Goal: Transaction & Acquisition: Obtain resource

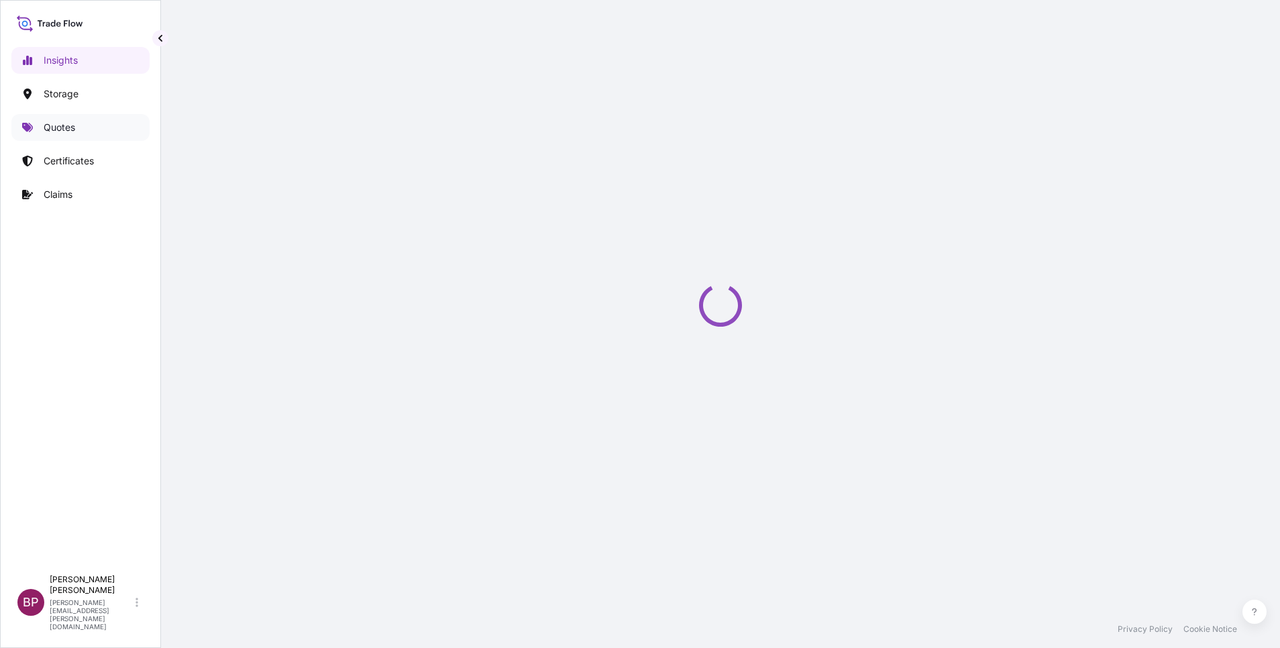
select select "2025"
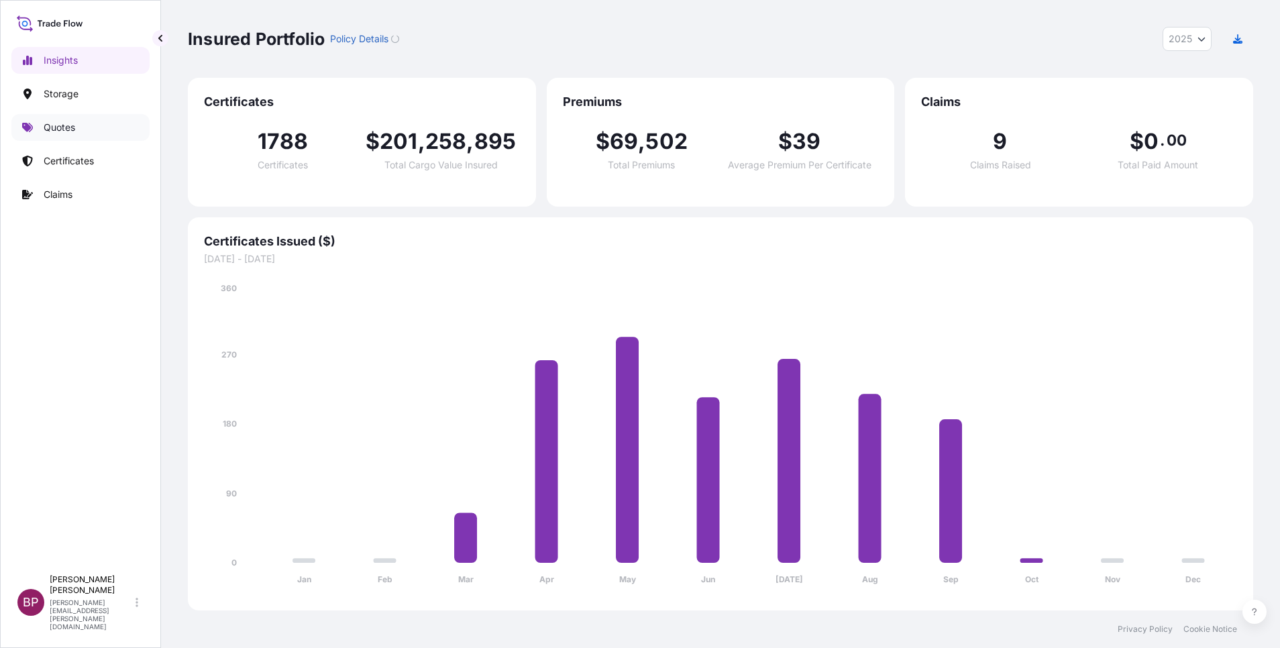
click at [60, 132] on p "Quotes" at bounding box center [60, 127] width 32 height 13
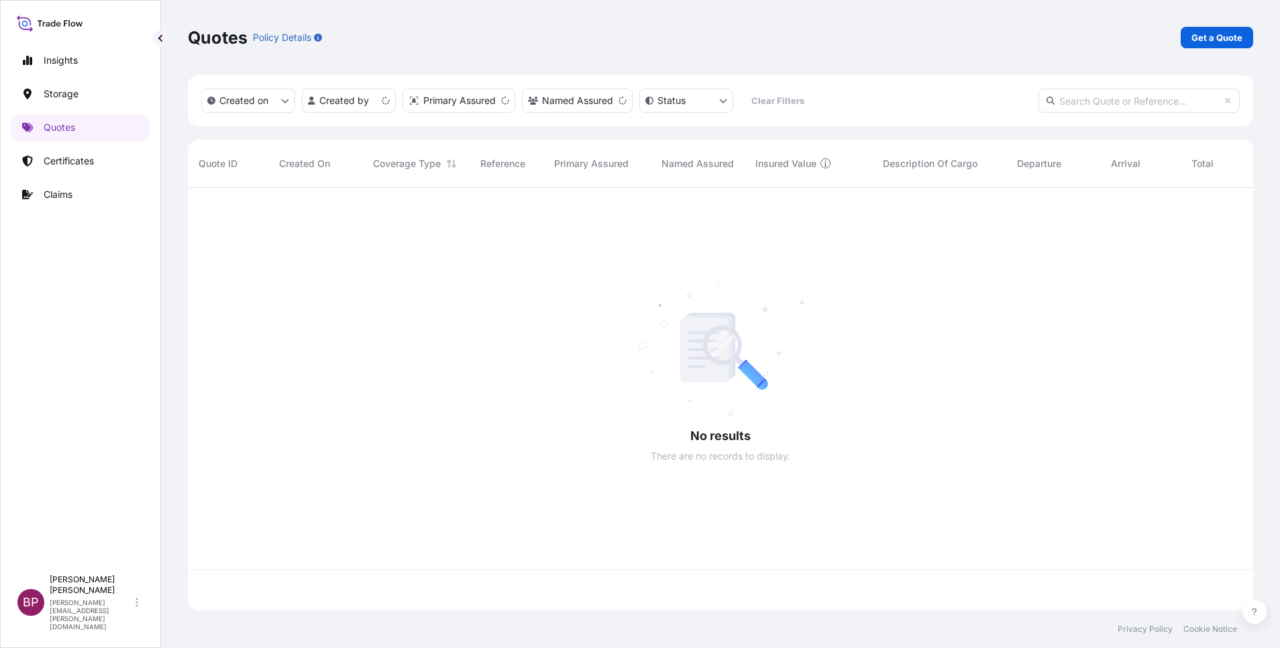
scroll to position [415, 1050]
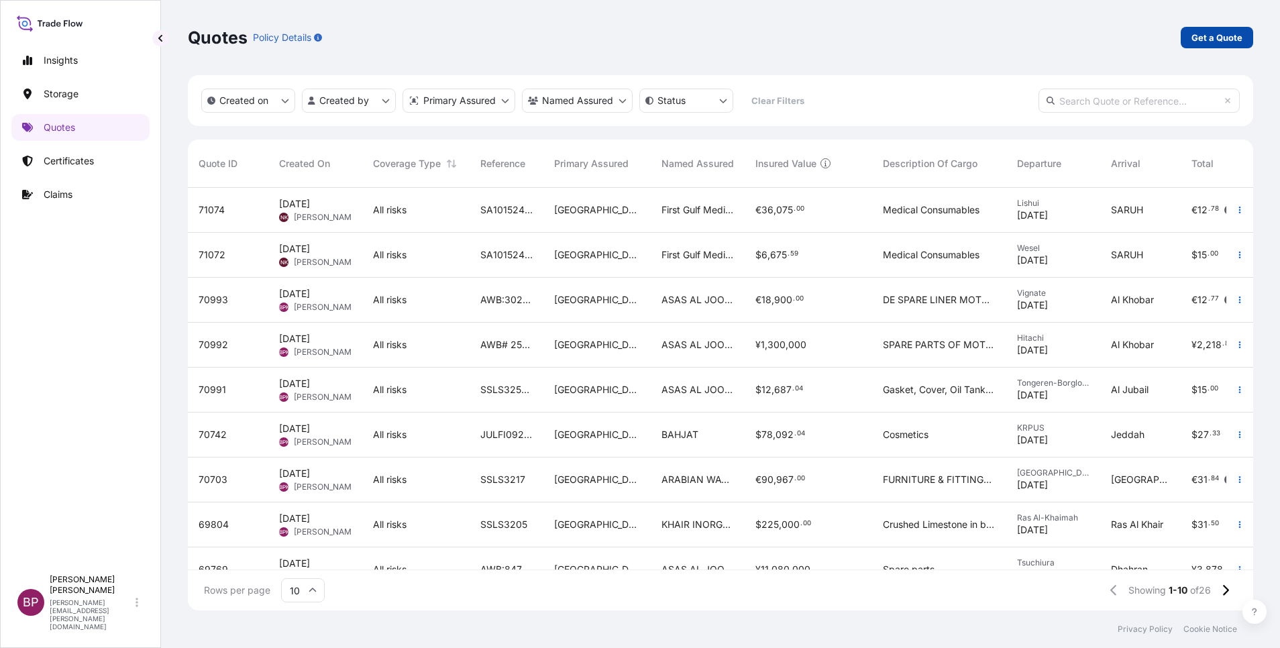
click at [1208, 40] on p "Get a Quote" at bounding box center [1217, 37] width 51 height 13
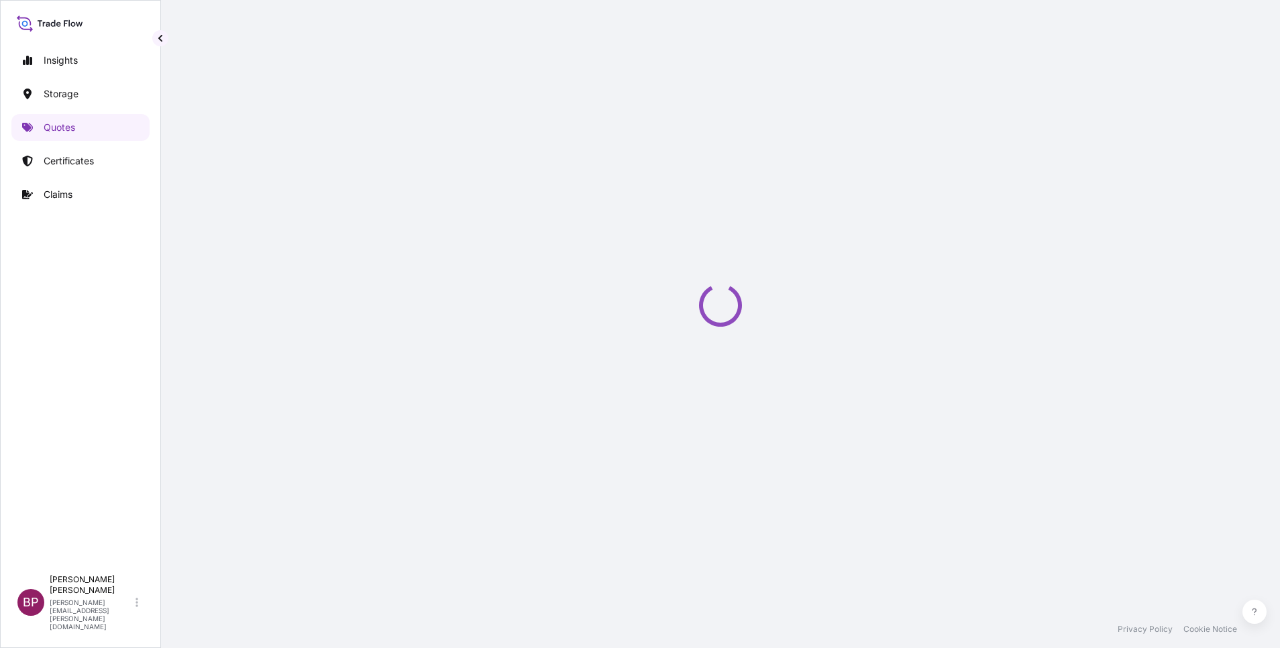
select select "Water"
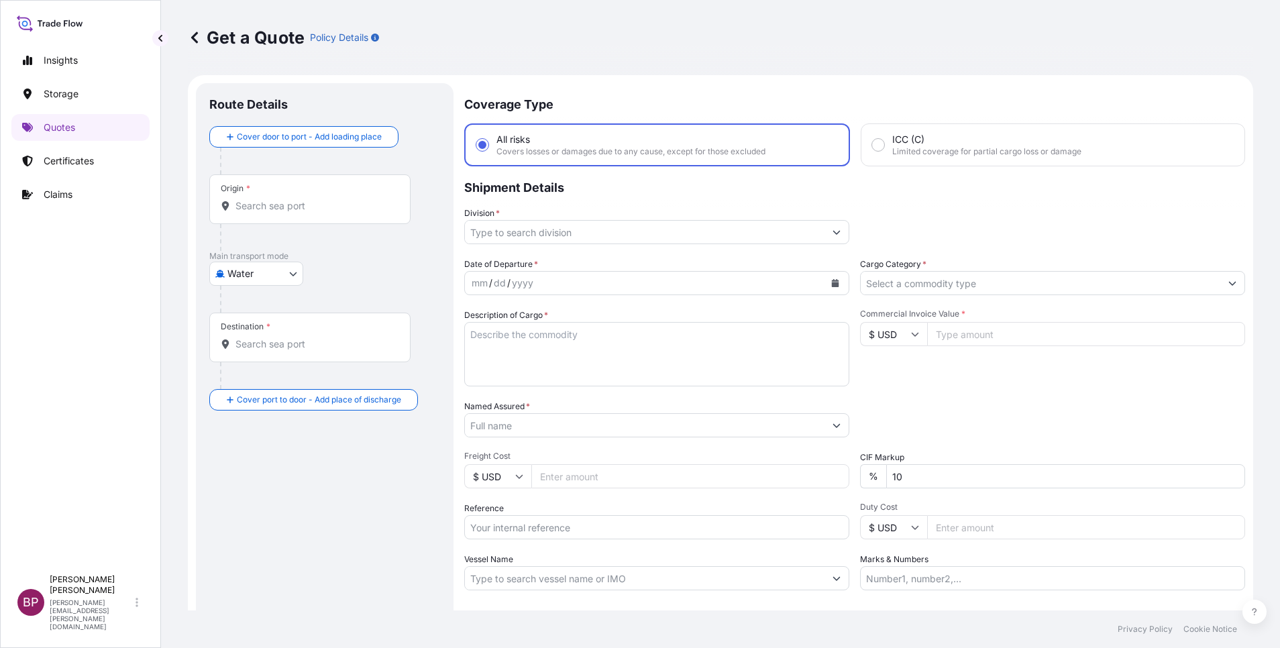
scroll to position [21, 0]
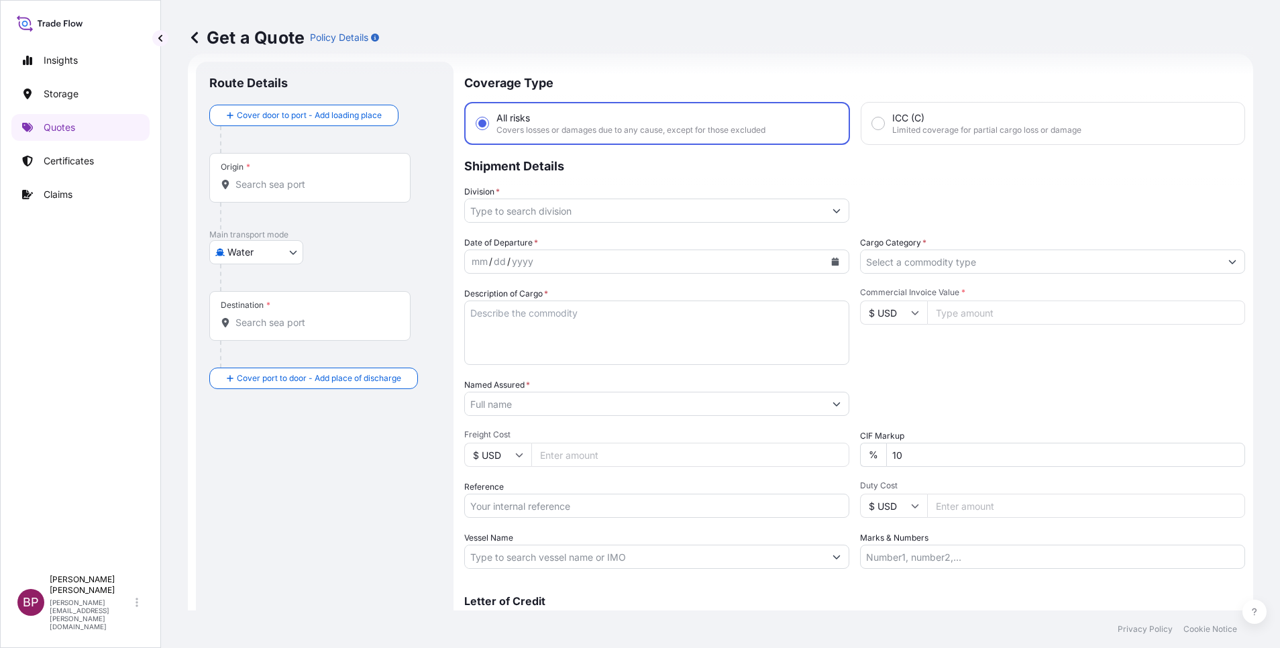
click at [566, 405] on input "Named Assured *" at bounding box center [645, 404] width 360 height 24
paste input "LUMINOUS PLANET TRADING CO"
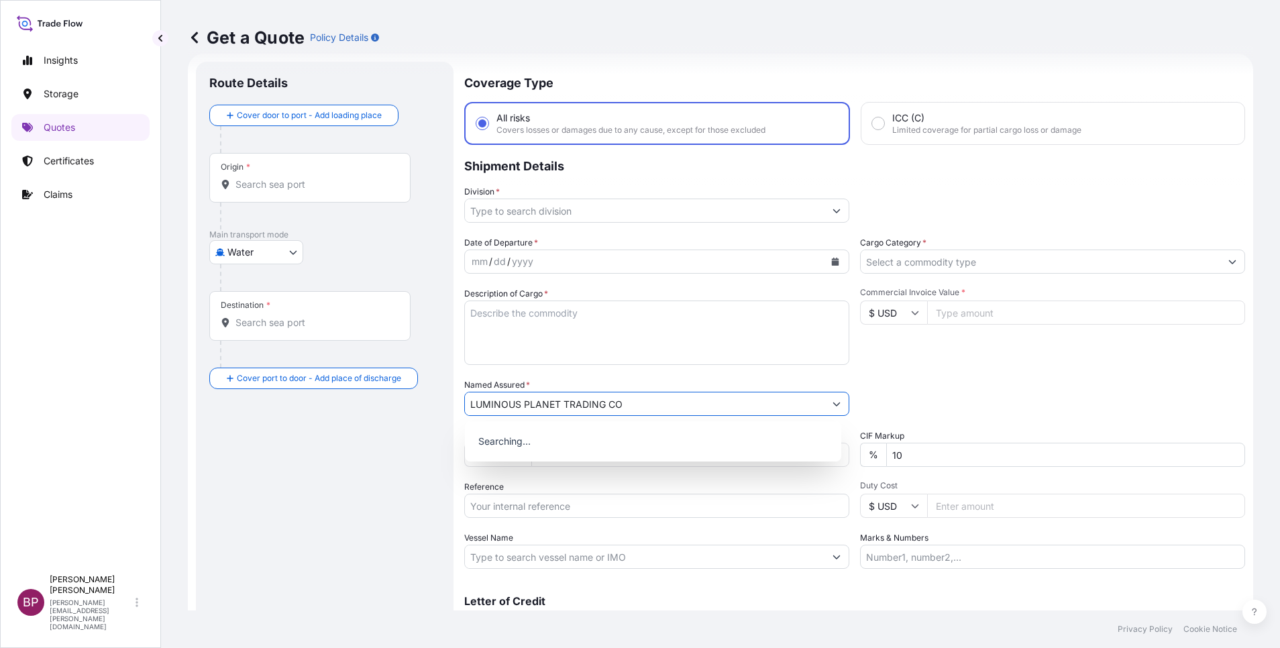
type input "LUMINOUS PLANET TRADING CO"
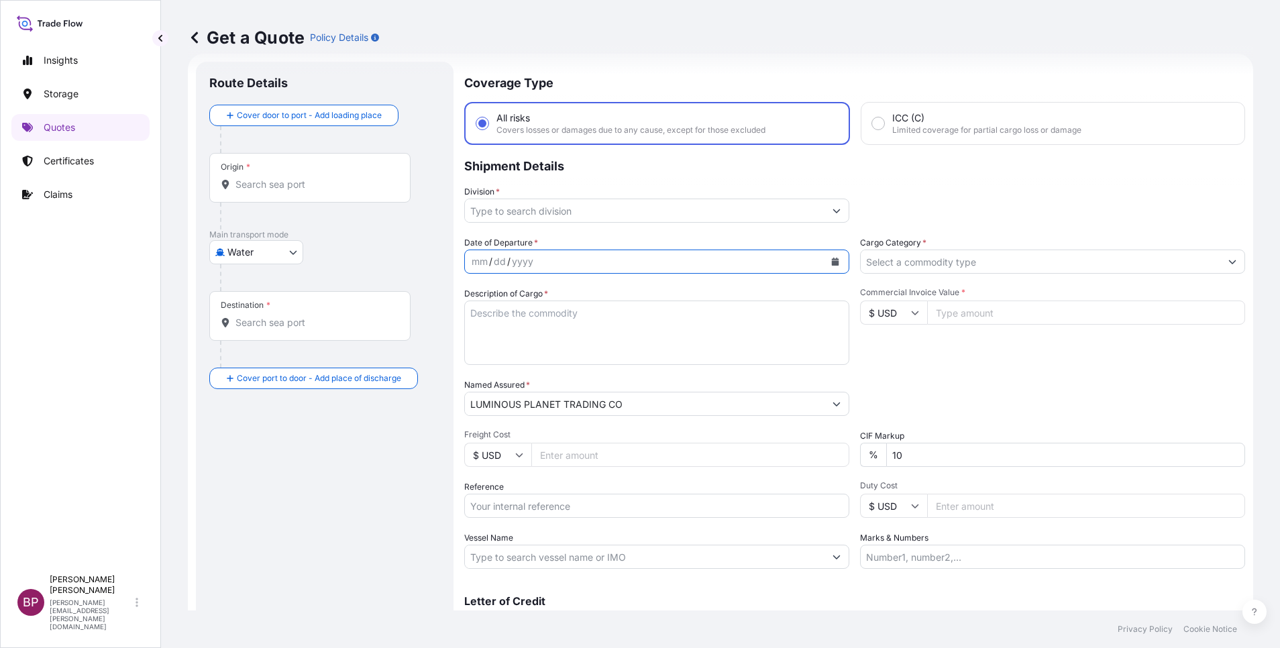
click at [831, 260] on icon "Calendar" at bounding box center [835, 262] width 8 height 8
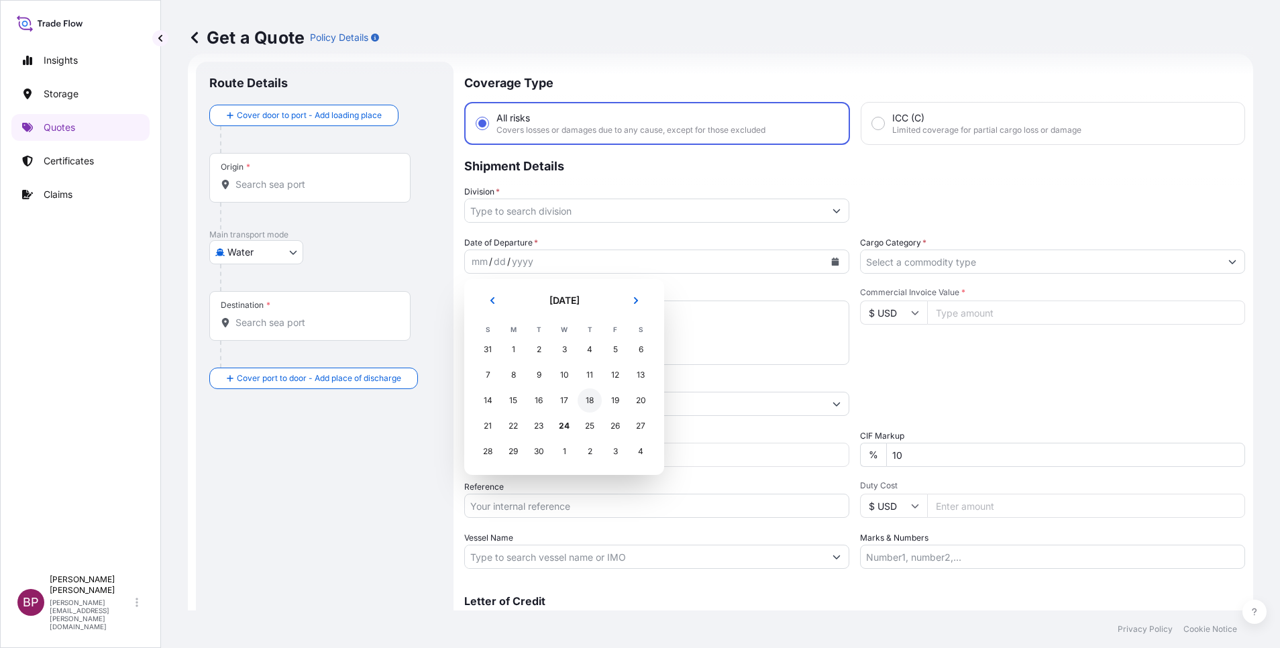
click at [593, 399] on div "18" at bounding box center [590, 400] width 24 height 24
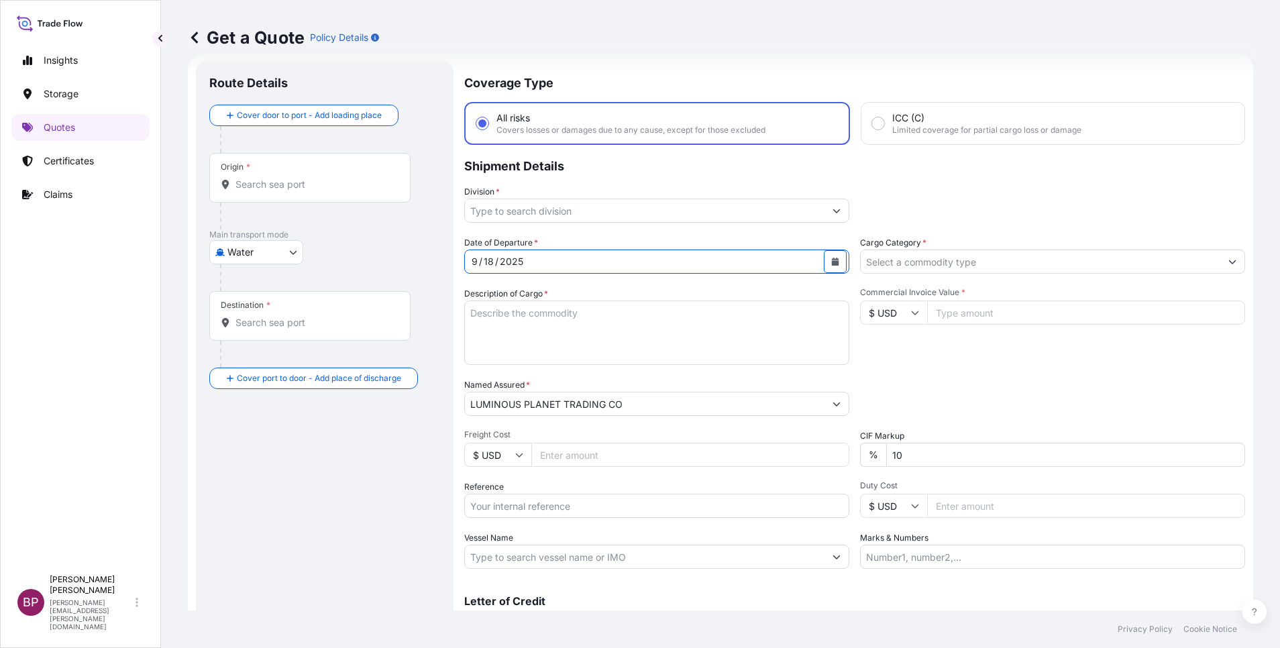
drag, startPoint x: 956, startPoint y: 313, endPoint x: 955, endPoint y: 333, distance: 20.1
click at [957, 313] on input "Commercial Invoice Value *" at bounding box center [1086, 313] width 318 height 24
paste input "38320"
type input "38320"
drag, startPoint x: 917, startPoint y: 450, endPoint x: 737, endPoint y: 442, distance: 180.0
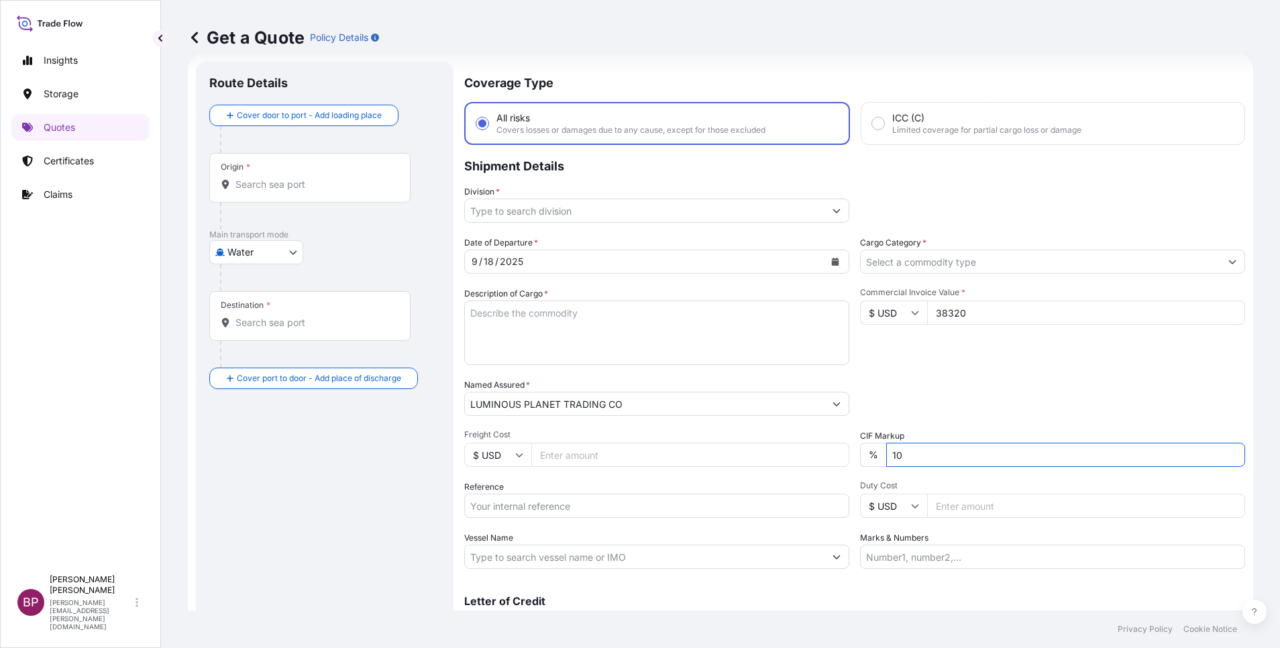
click at [737, 442] on div "Date of Departure * [DATE] Cargo Category * Description of Cargo * Commercial I…" at bounding box center [854, 402] width 781 height 333
type input "0"
click at [953, 381] on div "Packing Category Type to search a container mode Please select a primary mode o…" at bounding box center [1052, 397] width 385 height 38
click at [1014, 264] on input "Cargo Category *" at bounding box center [1041, 262] width 360 height 24
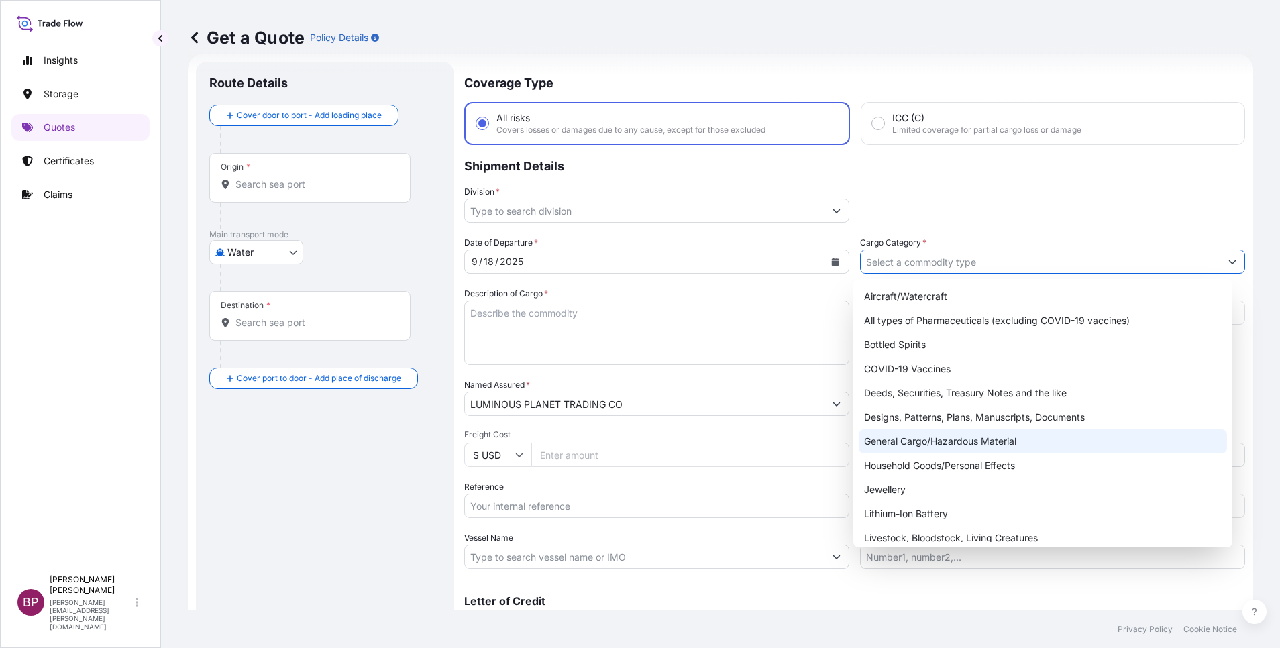
click at [918, 445] on div "General Cargo/Hazardous Material" at bounding box center [1043, 441] width 368 height 24
type input "General Cargo/Hazardous Material"
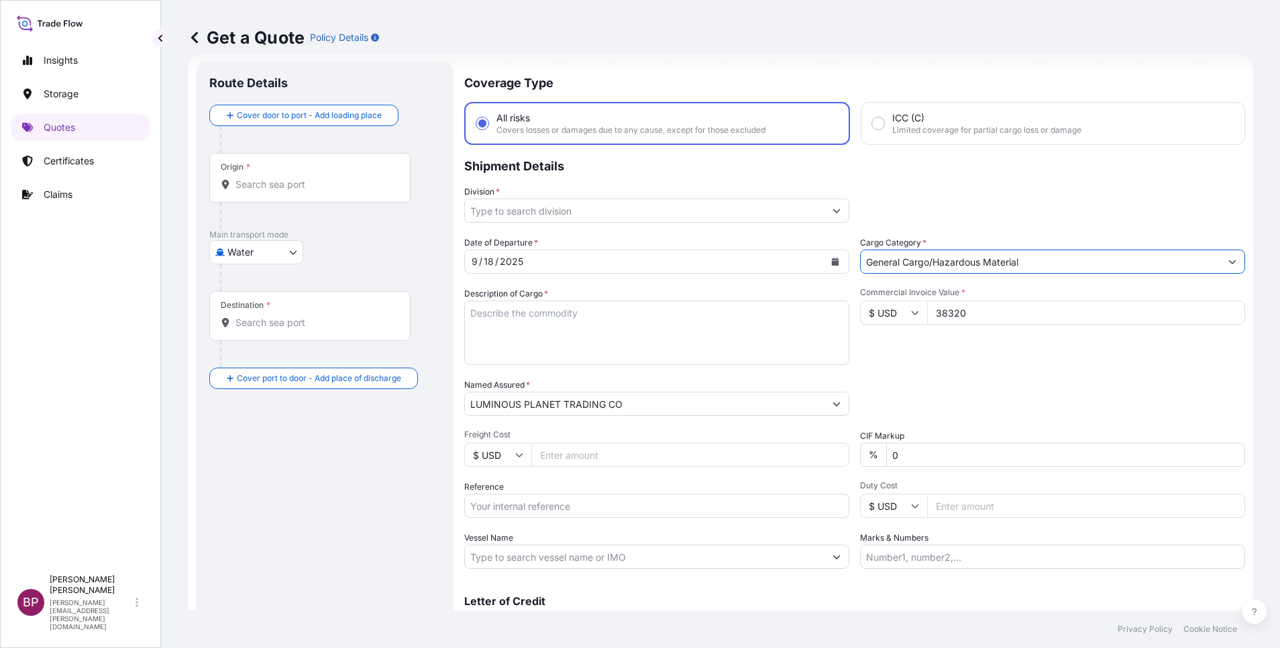
click at [833, 214] on icon "Show suggestions" at bounding box center [837, 211] width 8 height 8
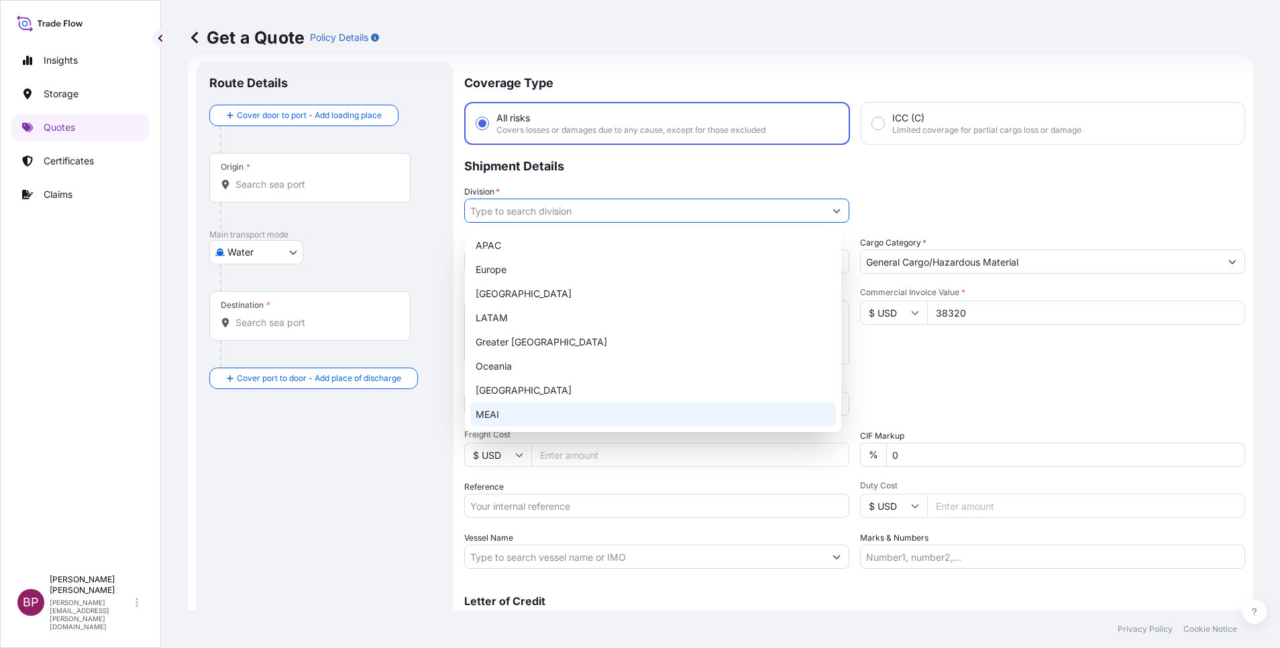
click at [547, 412] on div "MEAI" at bounding box center [653, 415] width 366 height 24
type input "MEAI"
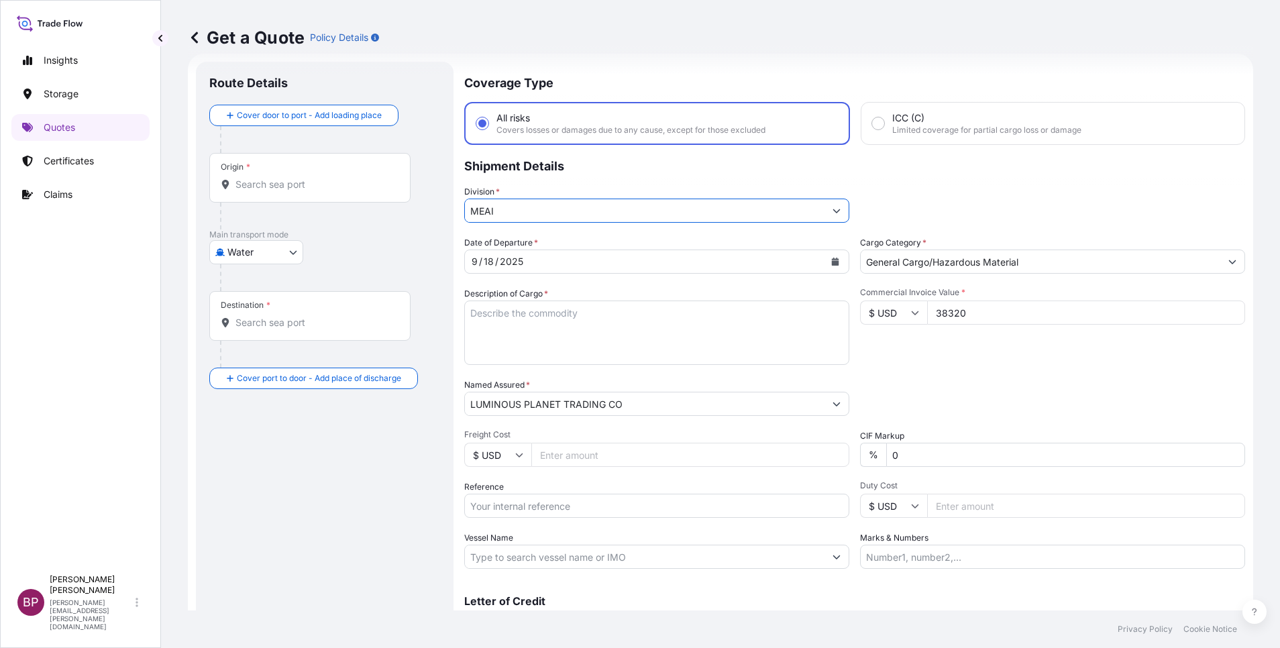
click at [682, 352] on textarea "Description of Cargo *" at bounding box center [656, 333] width 385 height 64
paste textarea "PLASTIC GRANUALES"
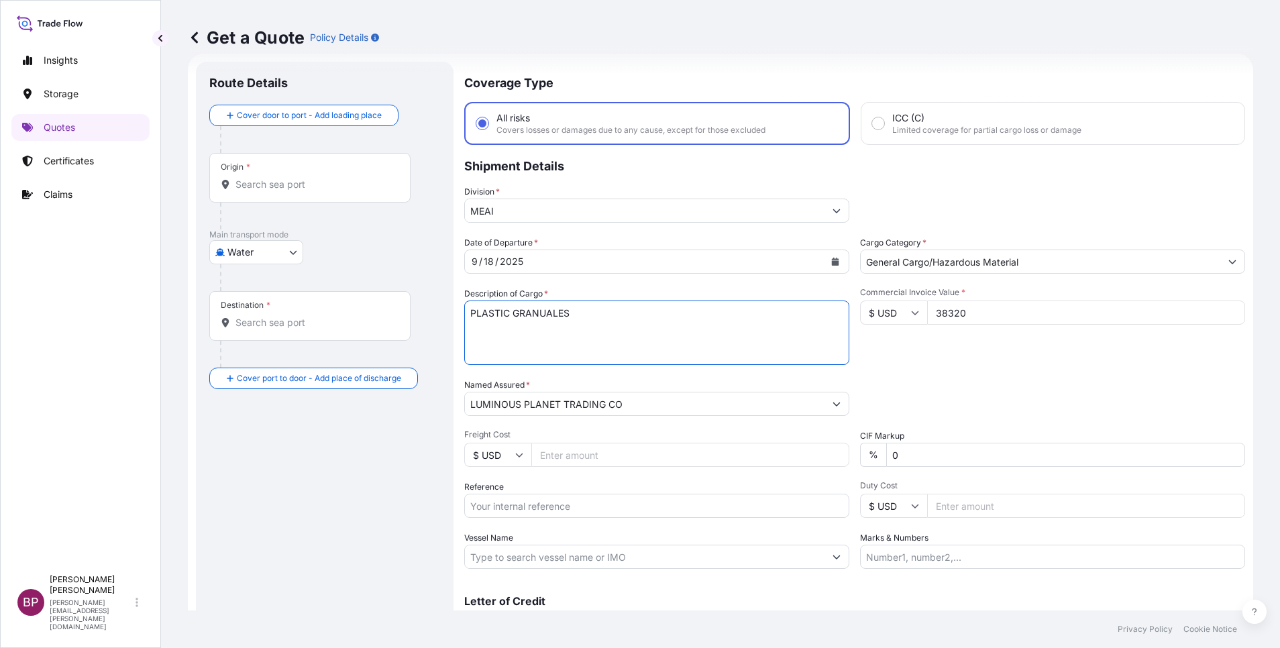
type textarea "PLASTIC GRANUALES"
click at [526, 506] on input "Reference" at bounding box center [656, 506] width 385 height 24
paste input "MEDUFF170783"
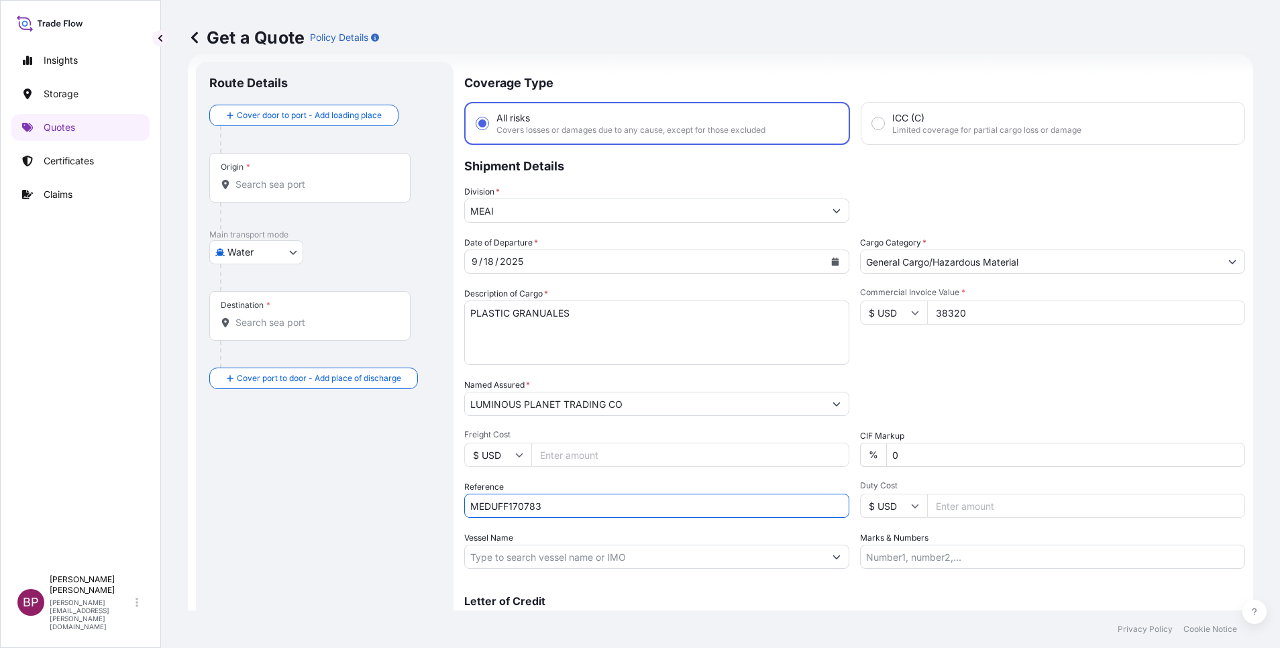
type input "MEDUFF170783"
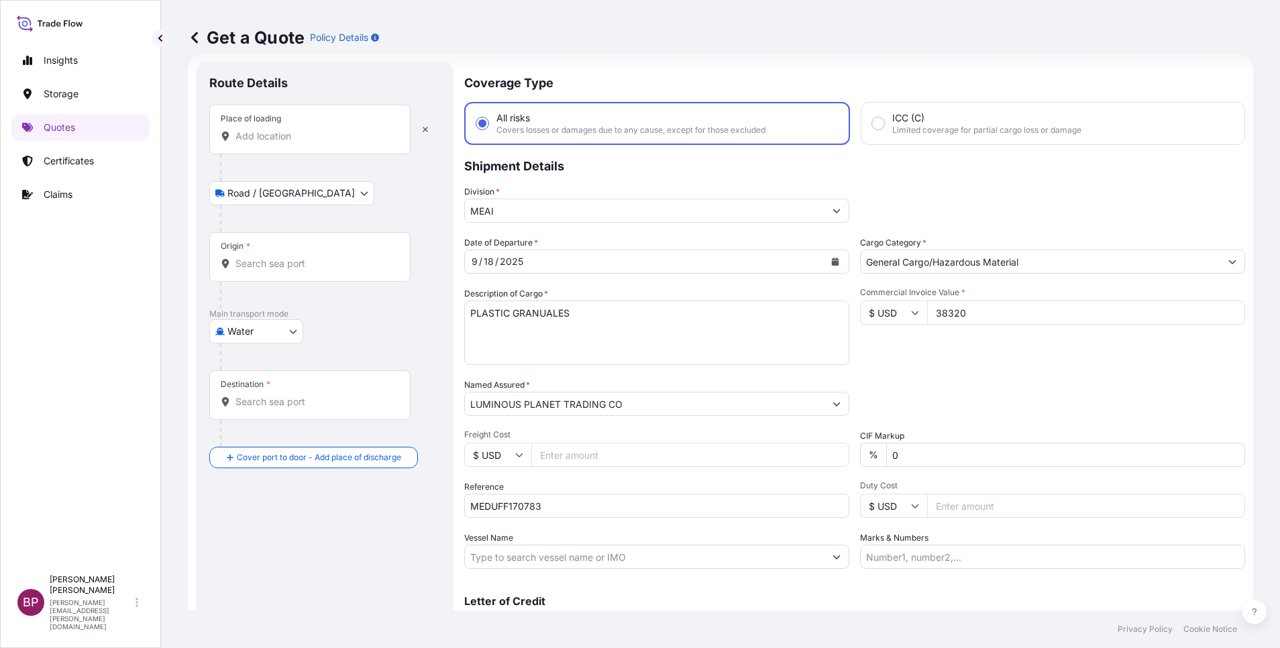
click at [291, 136] on input "Place of loading" at bounding box center [315, 135] width 158 height 13
paste input "WALVIS BAY"
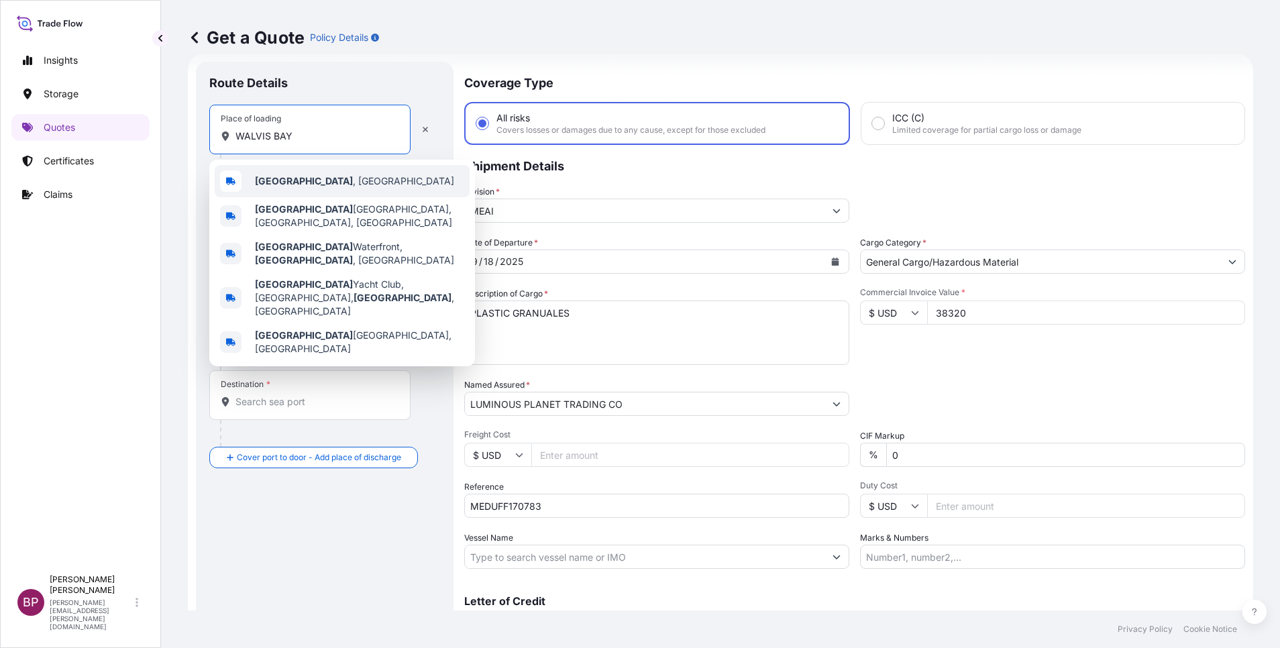
drag, startPoint x: 333, startPoint y: 138, endPoint x: 0, endPoint y: 163, distance: 333.8
click at [0, 160] on html "0 options available. 5 options available. Insights Storage Quotes Certificates …" at bounding box center [640, 324] width 1280 height 648
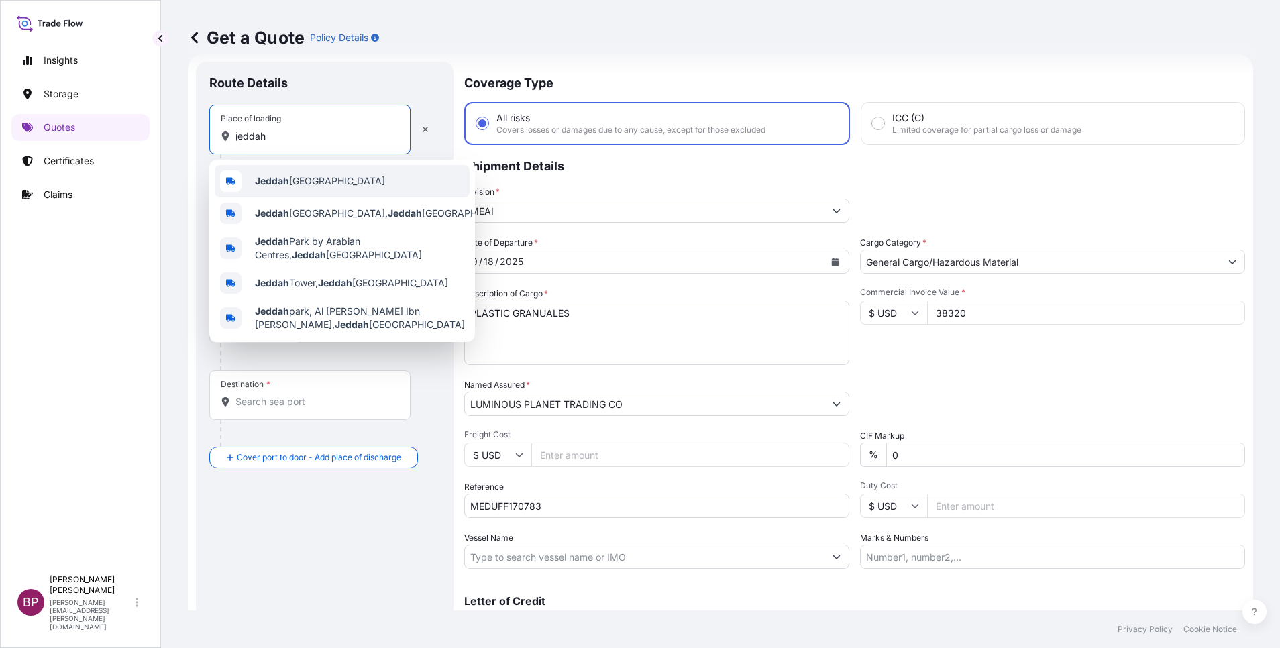
click at [348, 181] on div "Jeddah [GEOGRAPHIC_DATA]" at bounding box center [342, 181] width 255 height 32
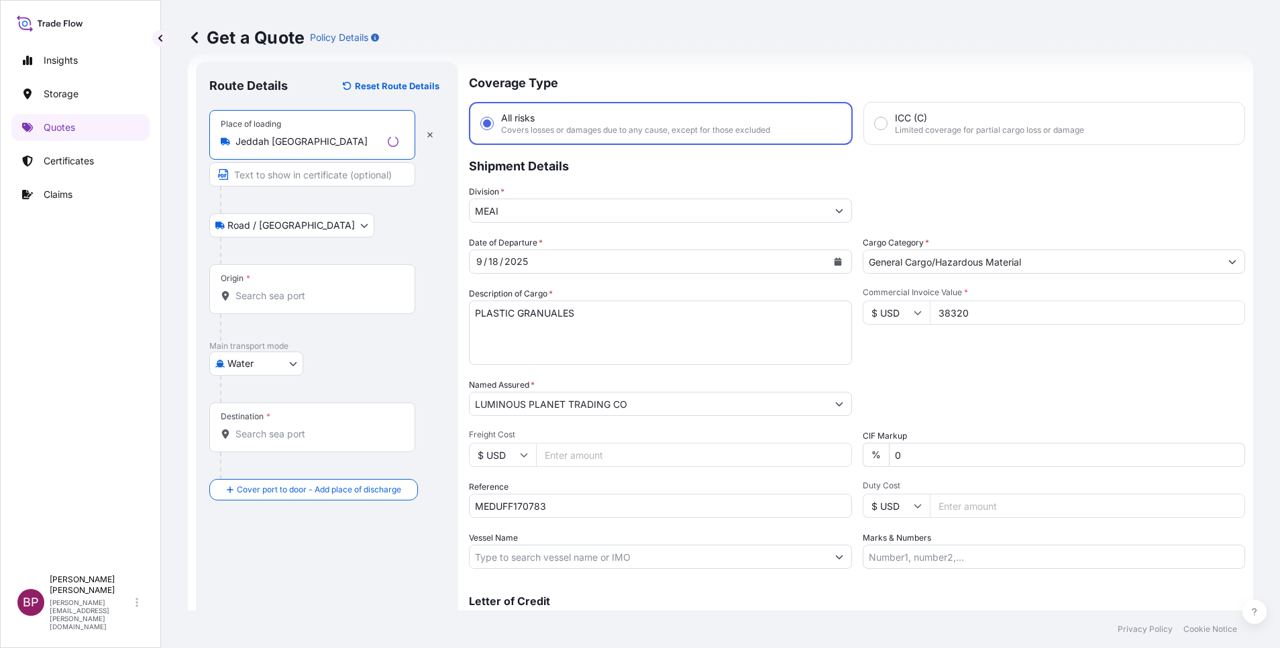
type input "Jeddah [GEOGRAPHIC_DATA]"
click at [284, 289] on div "Origin *" at bounding box center [312, 289] width 206 height 50
click at [284, 289] on input "Origin *" at bounding box center [317, 295] width 163 height 13
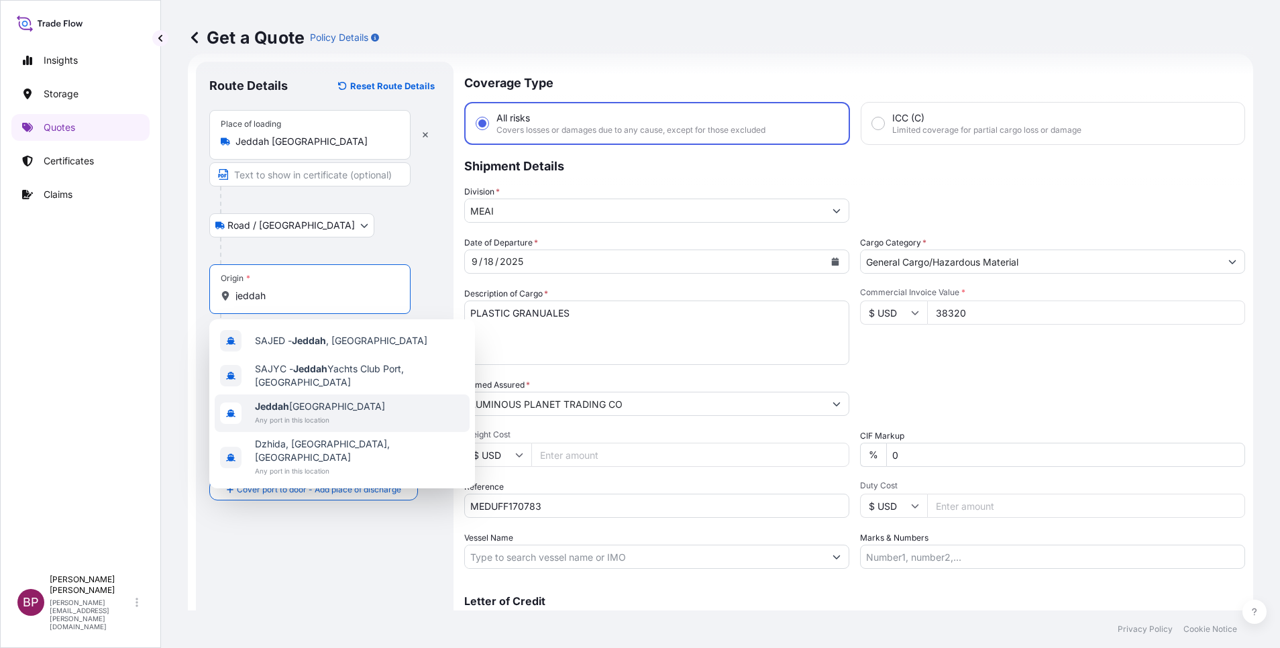
click at [320, 414] on span "Any port in this location" at bounding box center [320, 419] width 130 height 13
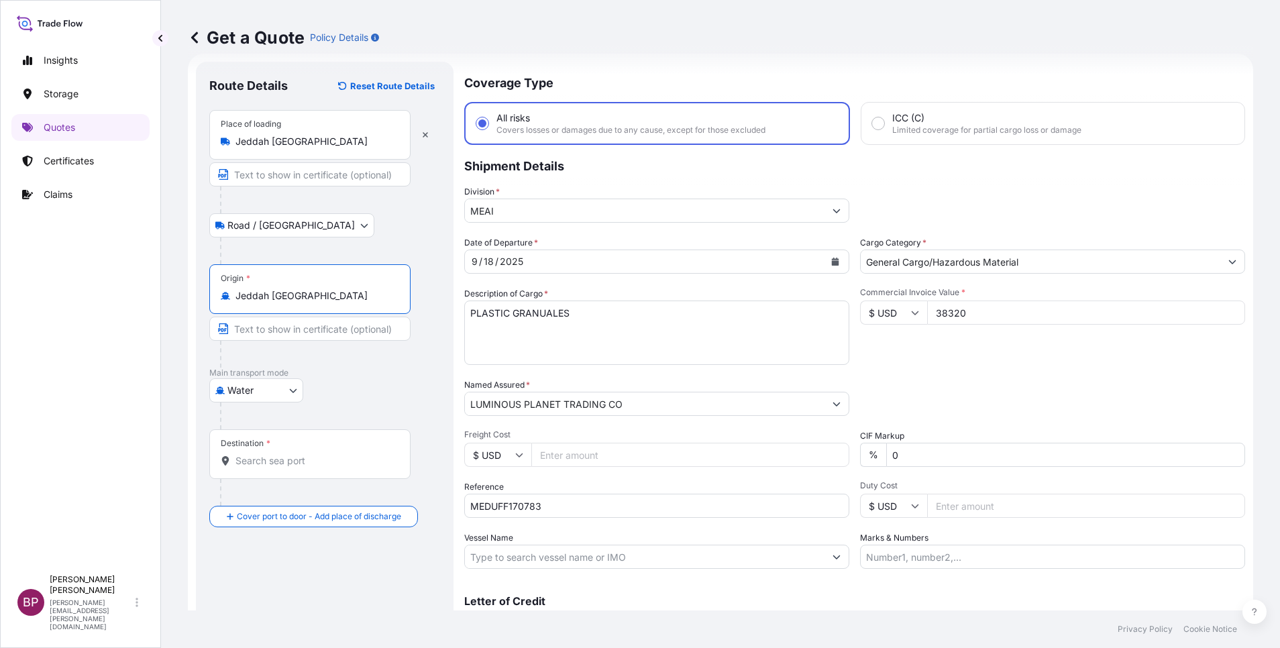
type input "Jeddah [GEOGRAPHIC_DATA]"
click at [286, 465] on input "Destination *" at bounding box center [315, 460] width 158 height 13
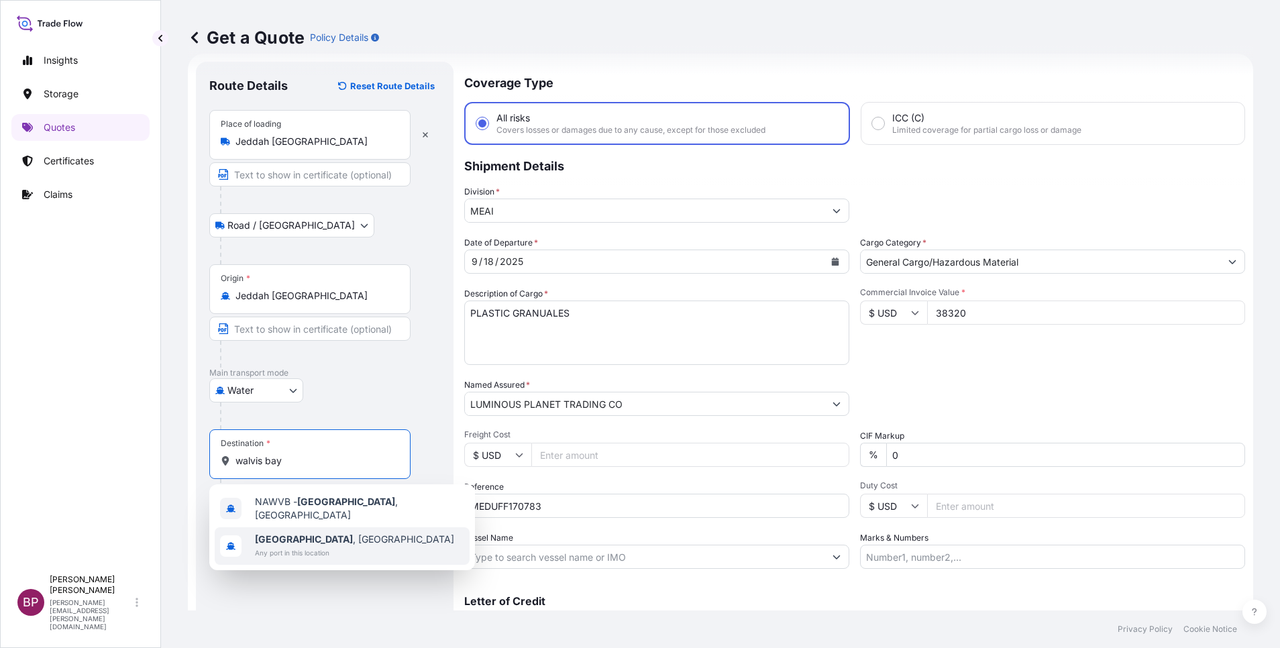
click at [325, 539] on span "[GEOGRAPHIC_DATA] , [GEOGRAPHIC_DATA]" at bounding box center [354, 539] width 199 height 13
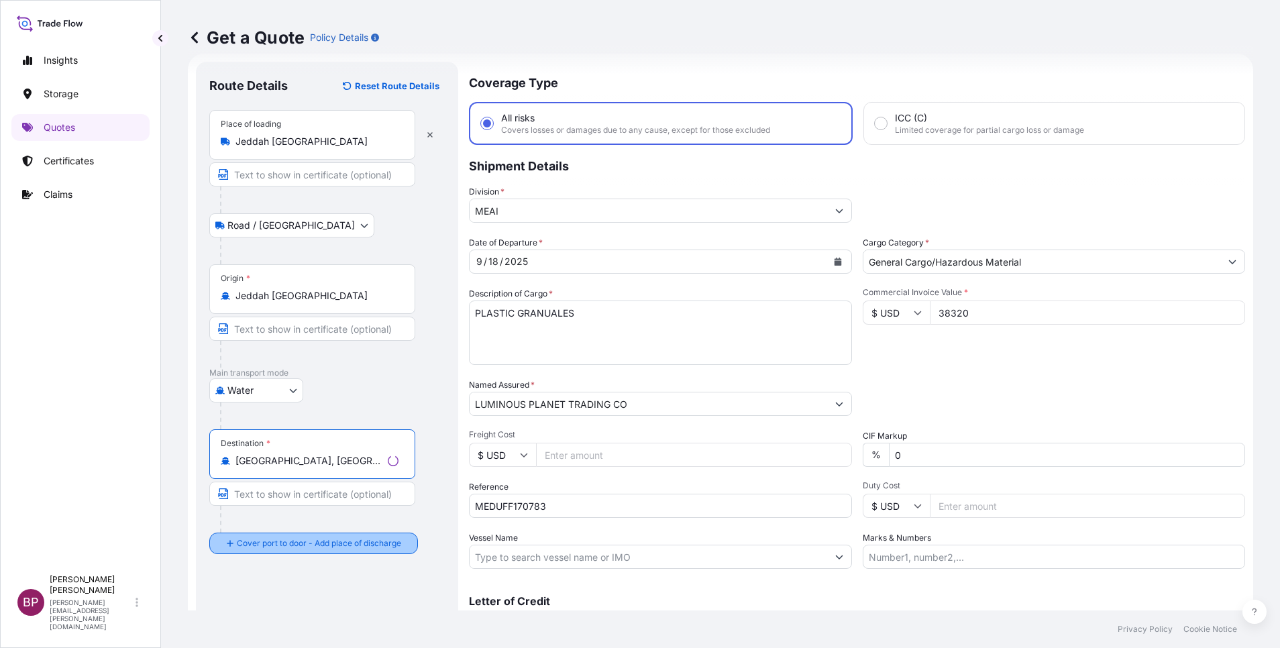
type input "[GEOGRAPHIC_DATA], [GEOGRAPHIC_DATA]"
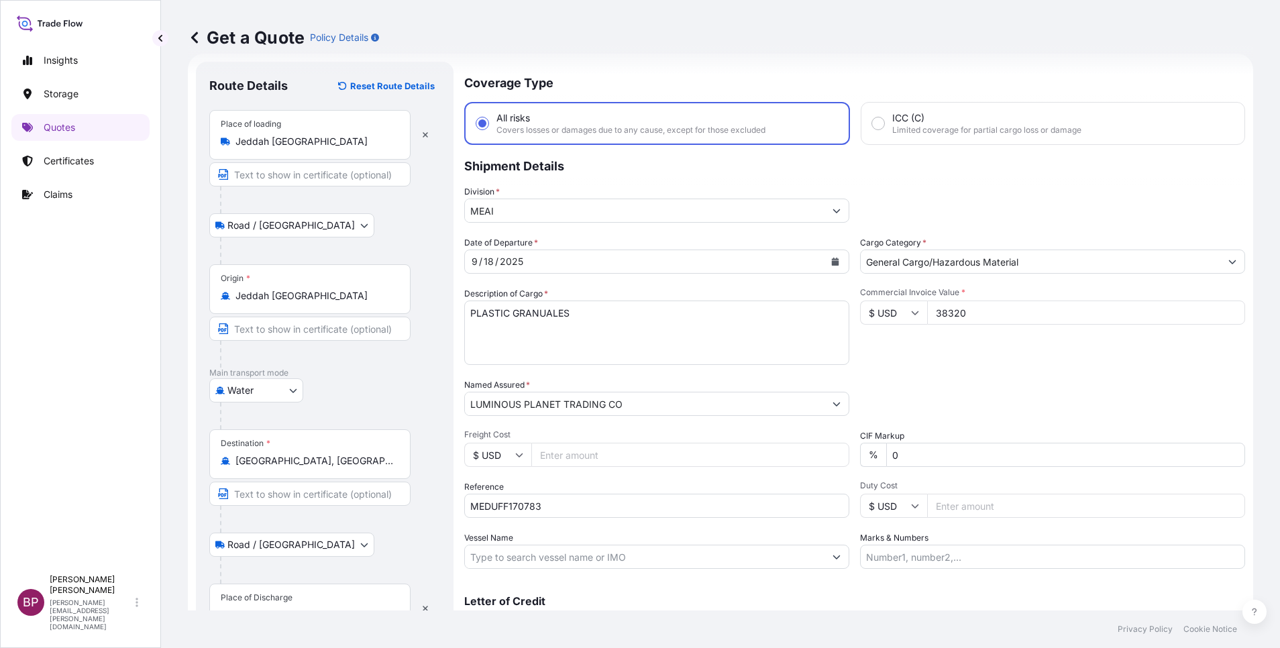
click at [278, 605] on div "Place of Discharge" at bounding box center [309, 609] width 201 height 50
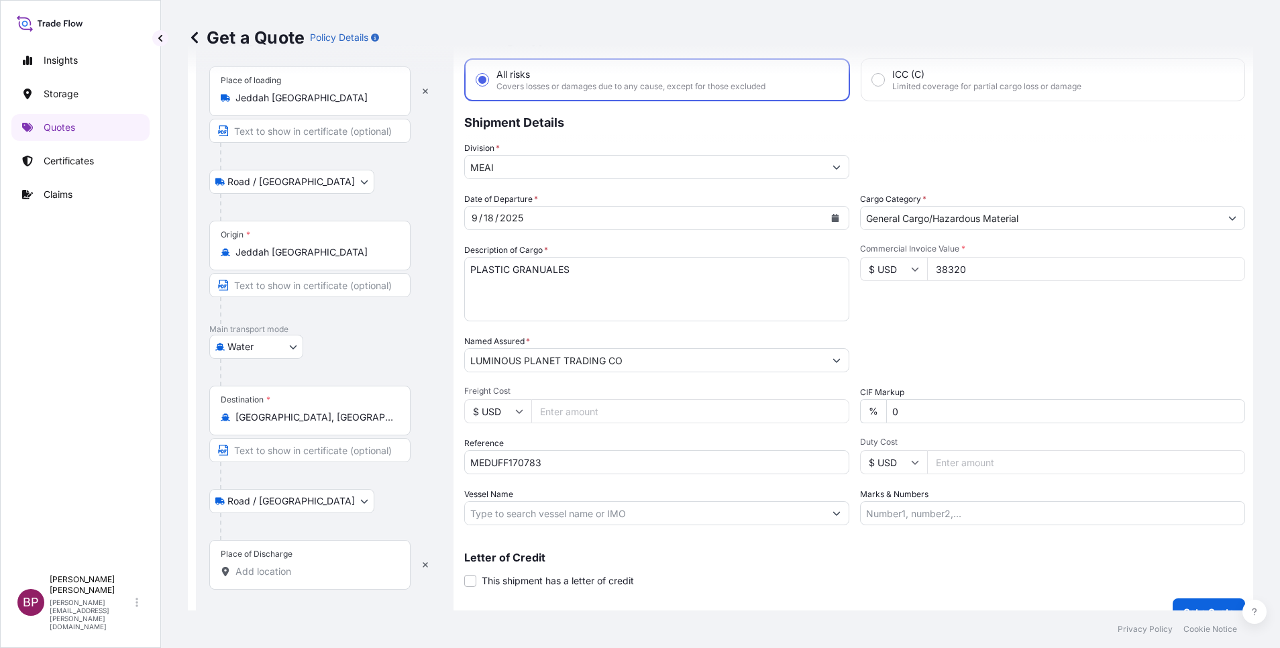
scroll to position [88, 0]
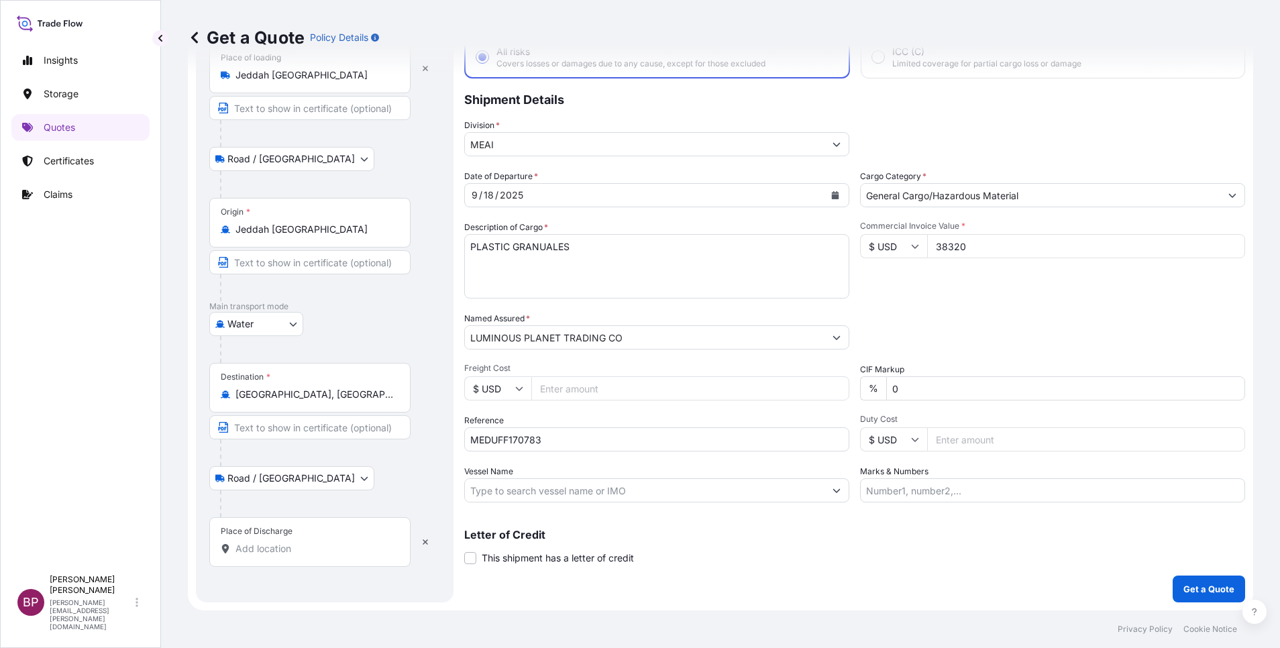
click at [295, 556] on div "Place of Discharge" at bounding box center [309, 542] width 201 height 50
click at [295, 556] on input "Place of Discharge" at bounding box center [315, 548] width 158 height 13
paste input "WALVIS BAY"
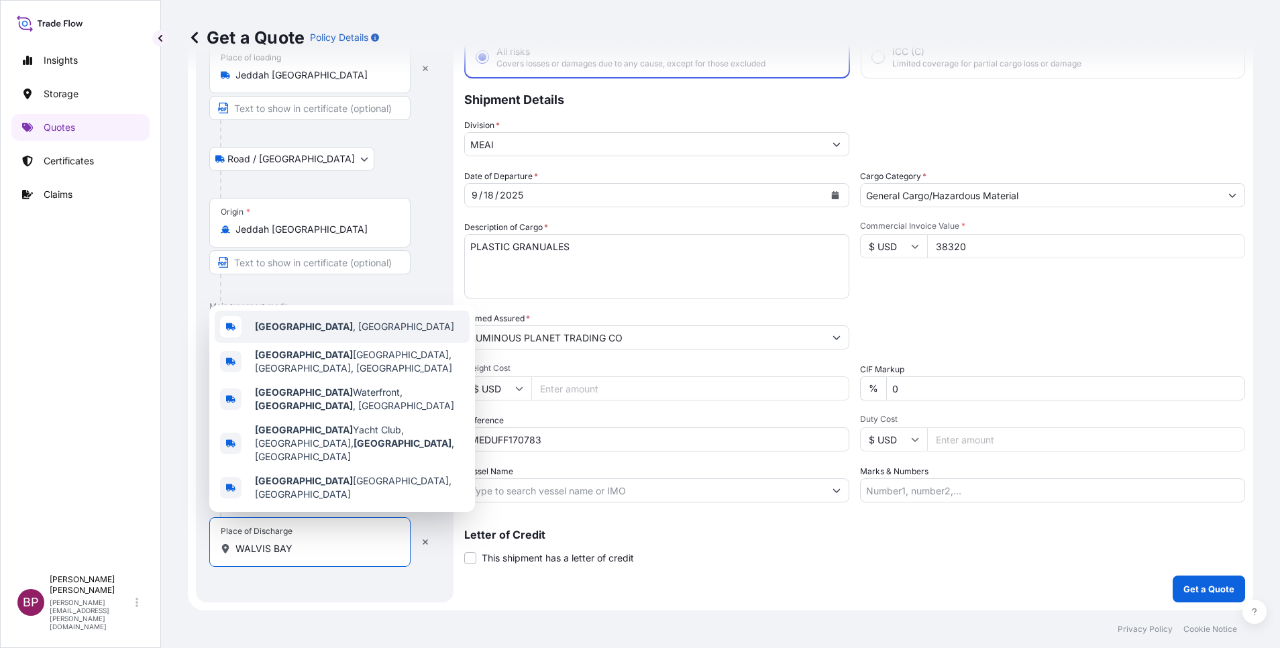
click at [351, 343] on div "[GEOGRAPHIC_DATA] , [GEOGRAPHIC_DATA]" at bounding box center [342, 327] width 255 height 32
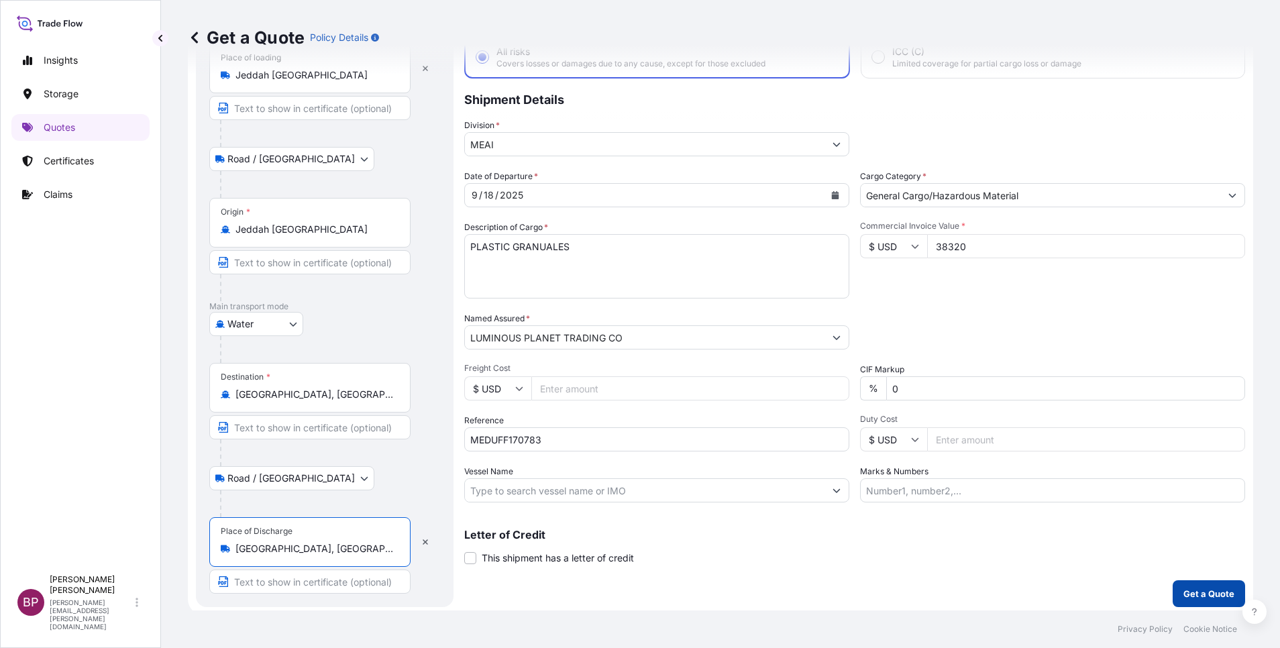
type input "[GEOGRAPHIC_DATA], [GEOGRAPHIC_DATA]"
click at [1198, 591] on p "Get a Quote" at bounding box center [1209, 593] width 51 height 13
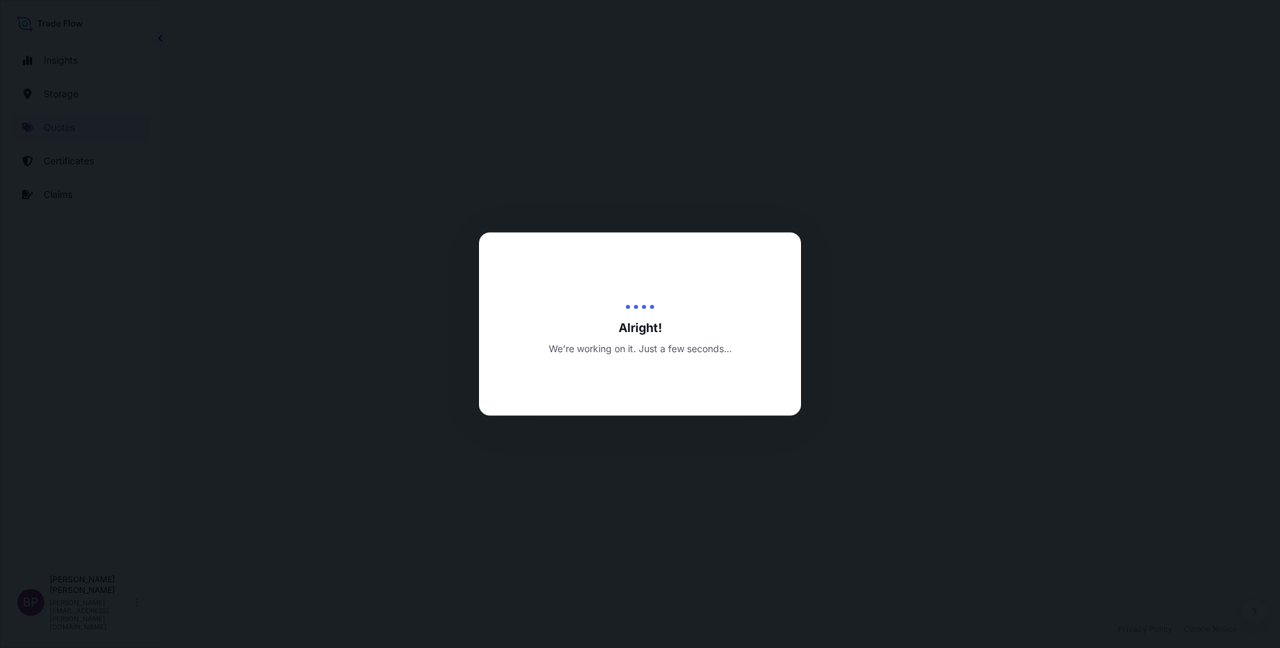
select select "Road / [GEOGRAPHIC_DATA]"
select select "Water"
select select "Road / [GEOGRAPHIC_DATA]"
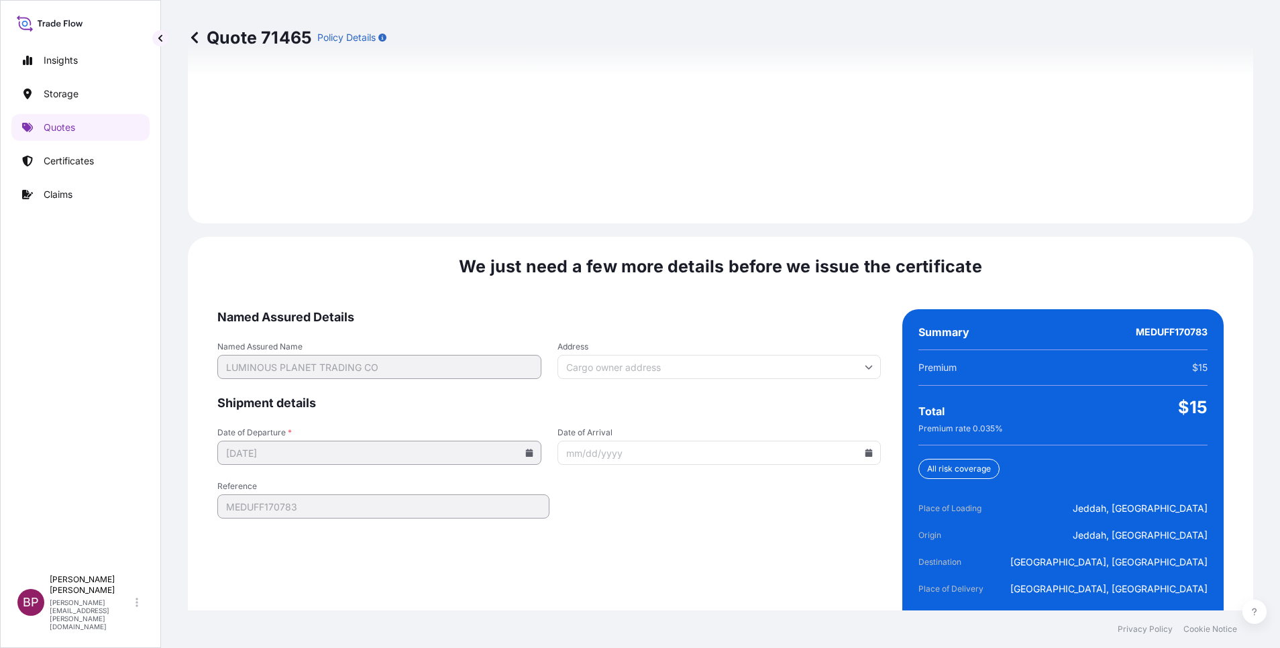
scroll to position [1989, 0]
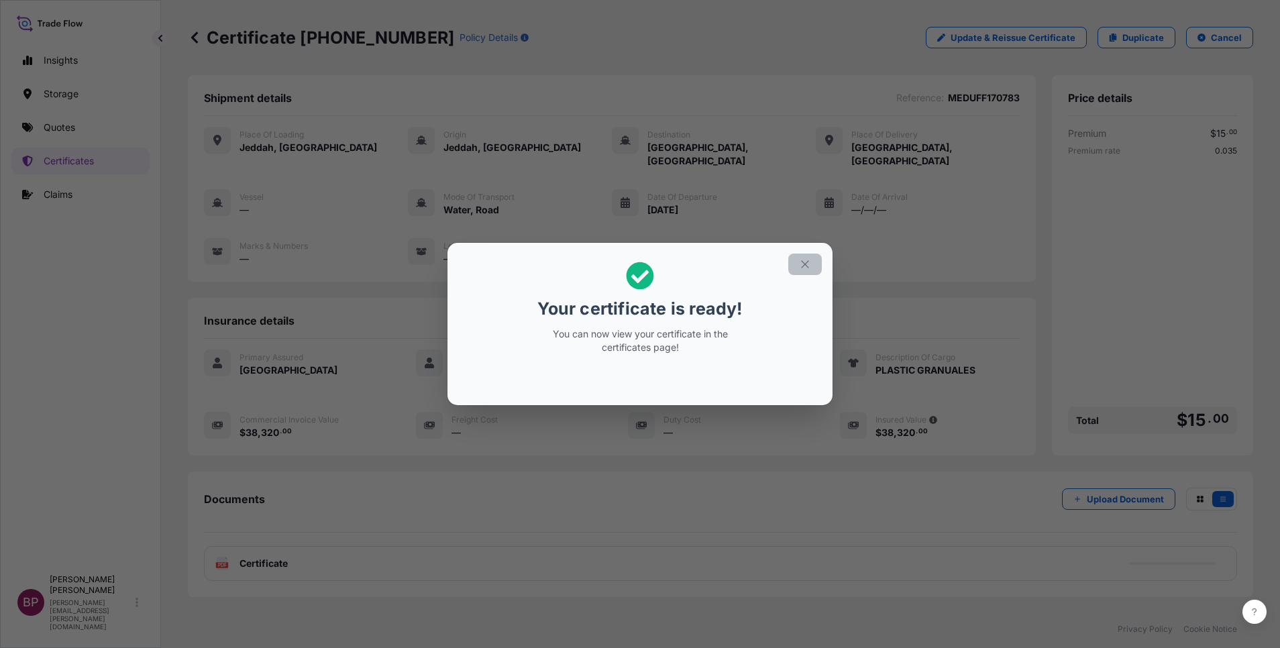
click at [806, 265] on icon "button" at bounding box center [805, 264] width 12 height 12
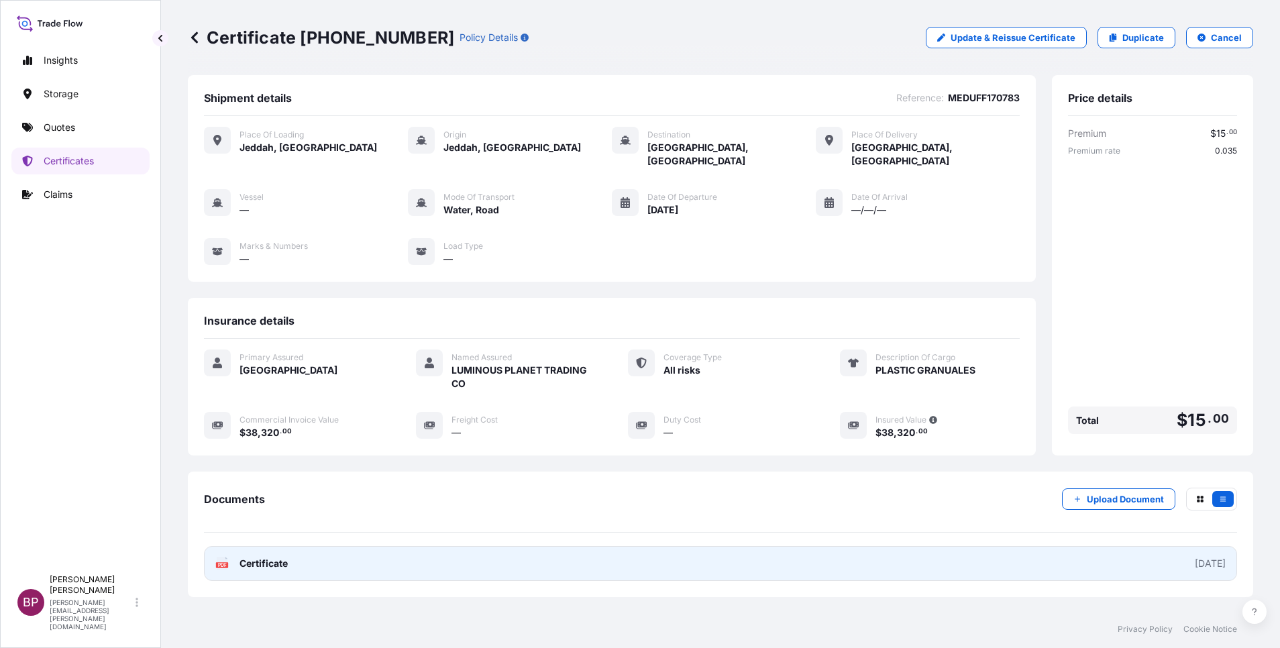
click at [276, 557] on span "Certificate" at bounding box center [264, 563] width 48 height 13
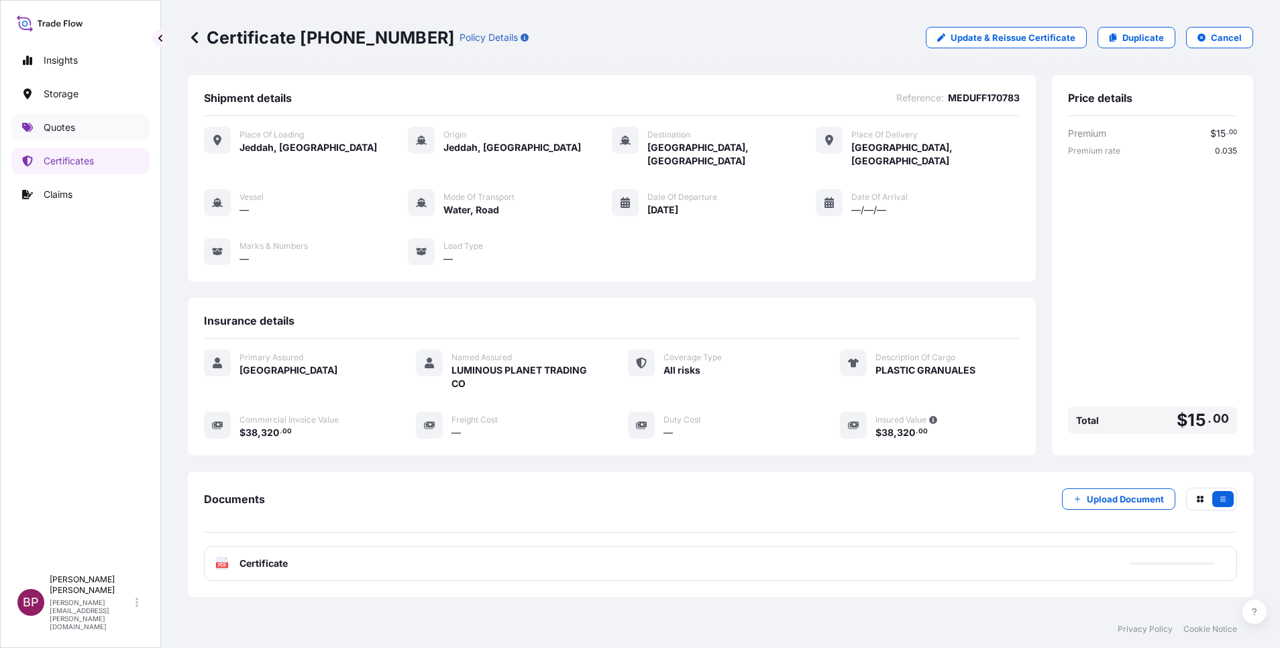
click at [51, 125] on p "Quotes" at bounding box center [60, 127] width 32 height 13
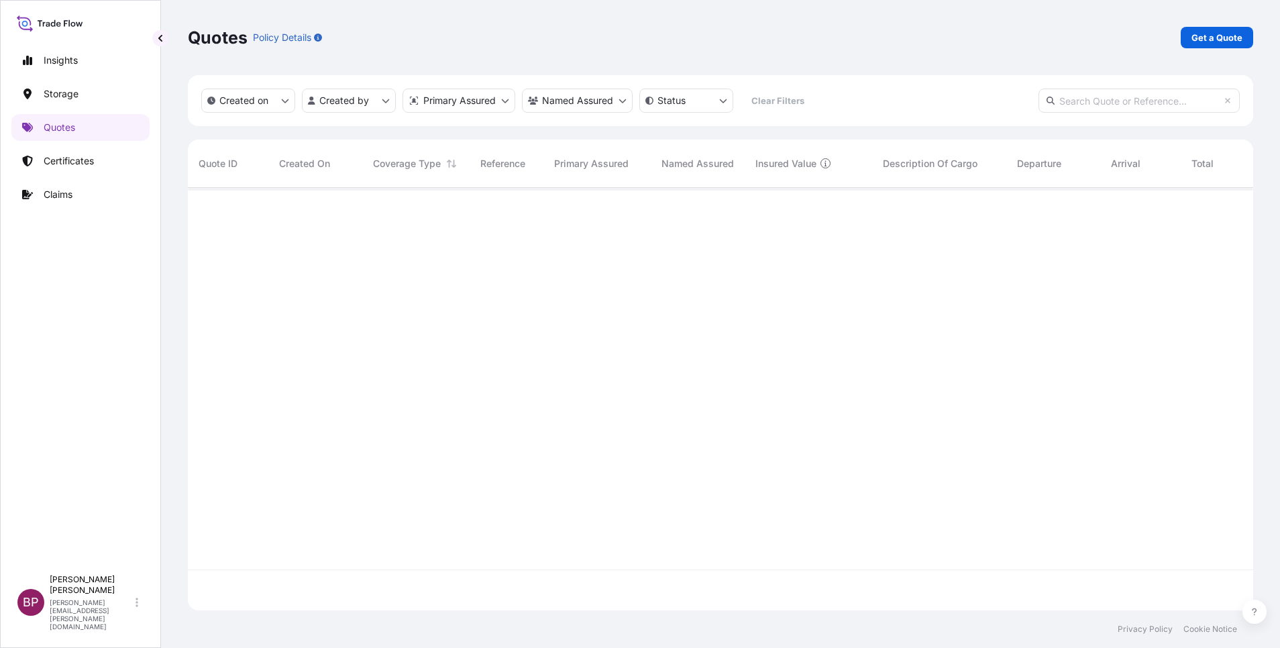
scroll to position [415, 1050]
click at [1226, 34] on p "Get a Quote" at bounding box center [1217, 37] width 51 height 13
select select "Water"
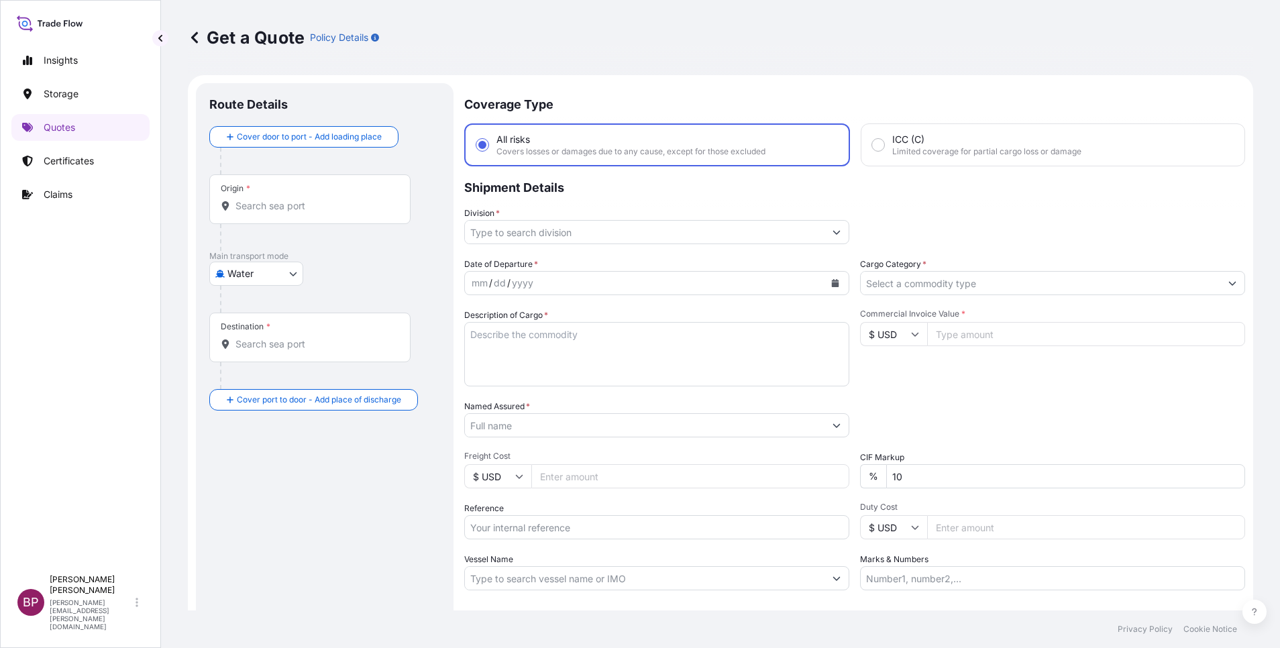
scroll to position [21, 0]
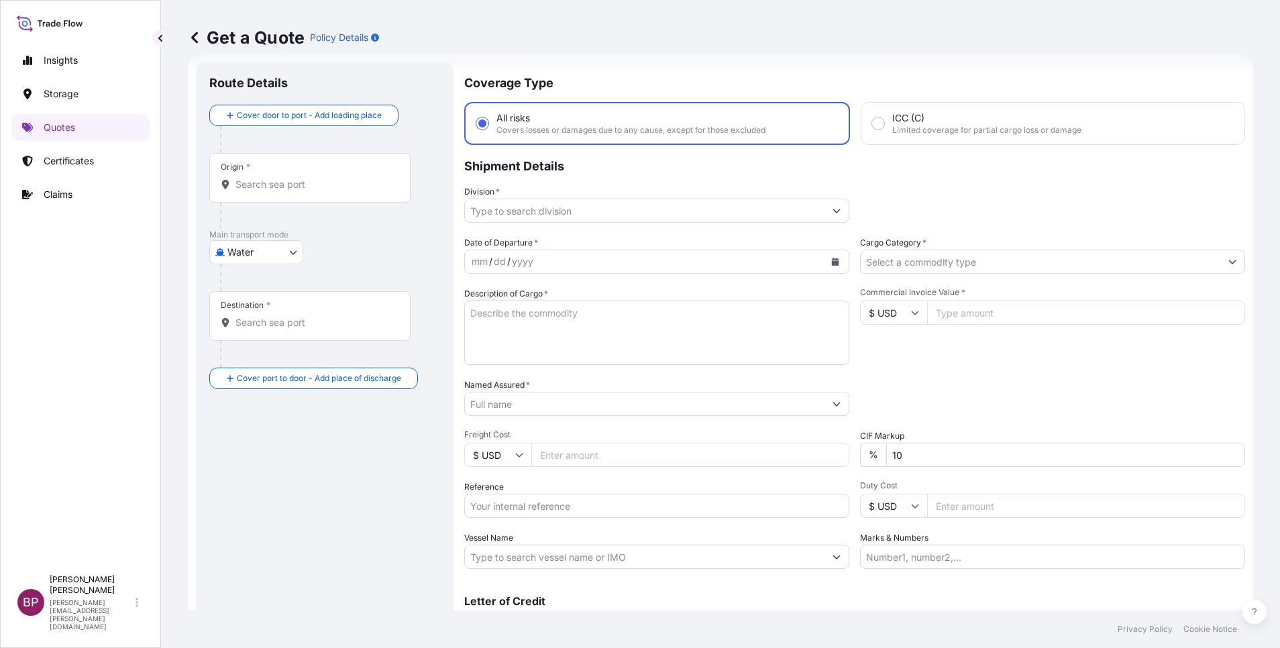
click at [984, 262] on input "Cargo Category *" at bounding box center [1041, 262] width 360 height 24
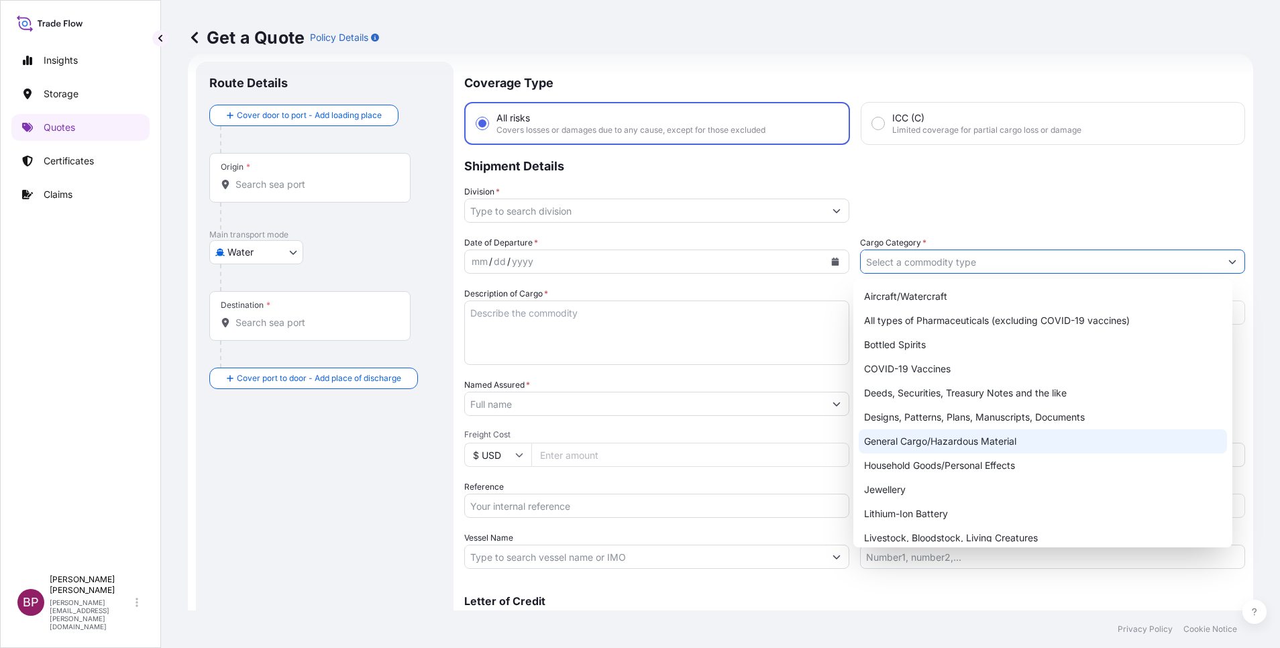
click at [957, 439] on div "General Cargo/Hazardous Material" at bounding box center [1043, 441] width 368 height 24
type input "General Cargo/Hazardous Material"
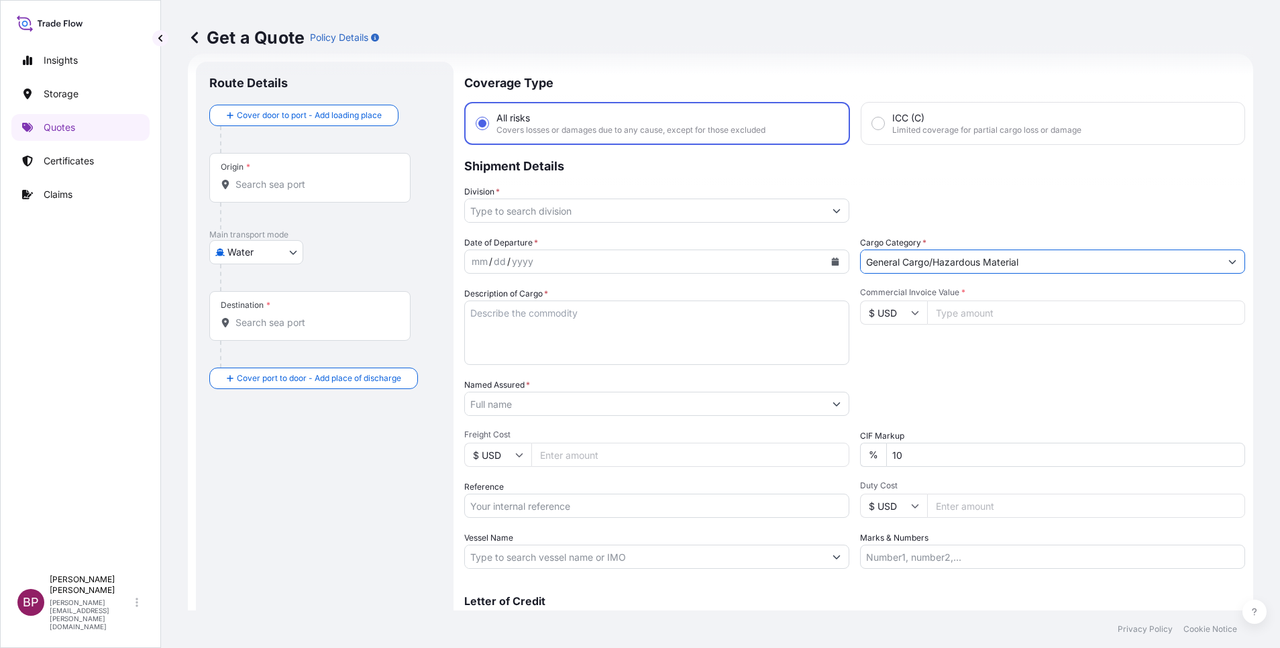
click at [825, 201] on button "Show suggestions" at bounding box center [837, 211] width 24 height 24
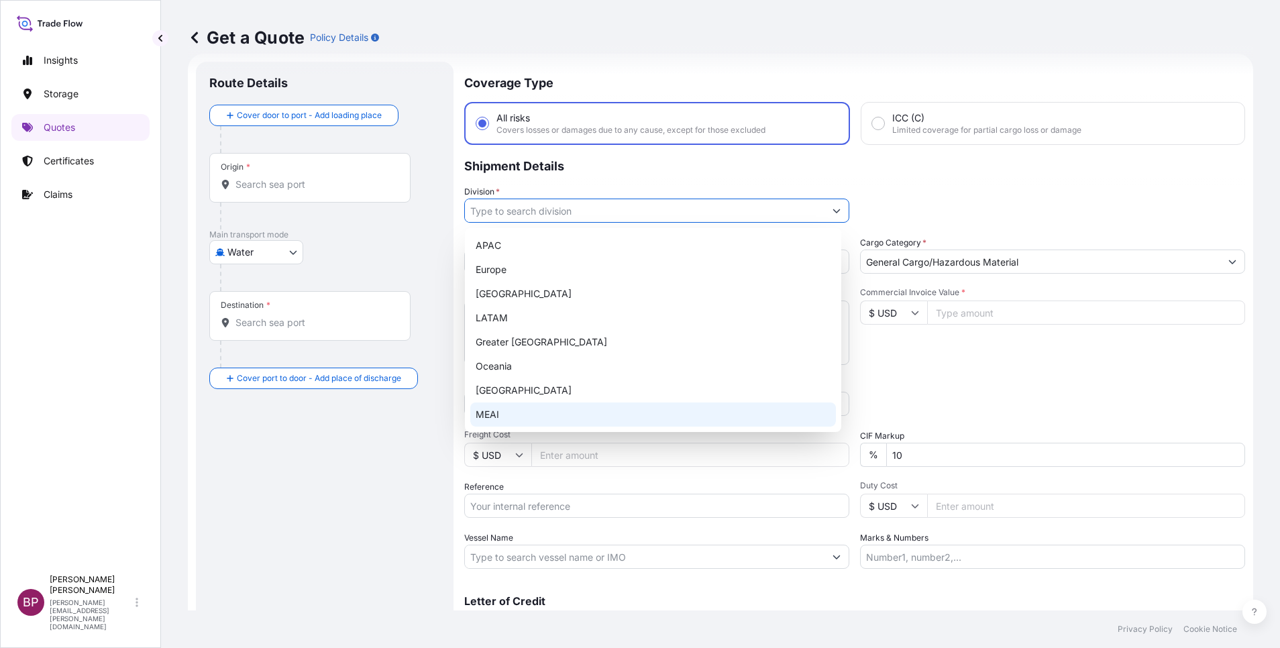
click at [510, 414] on div "MEAI" at bounding box center [653, 415] width 366 height 24
type input "MEAI"
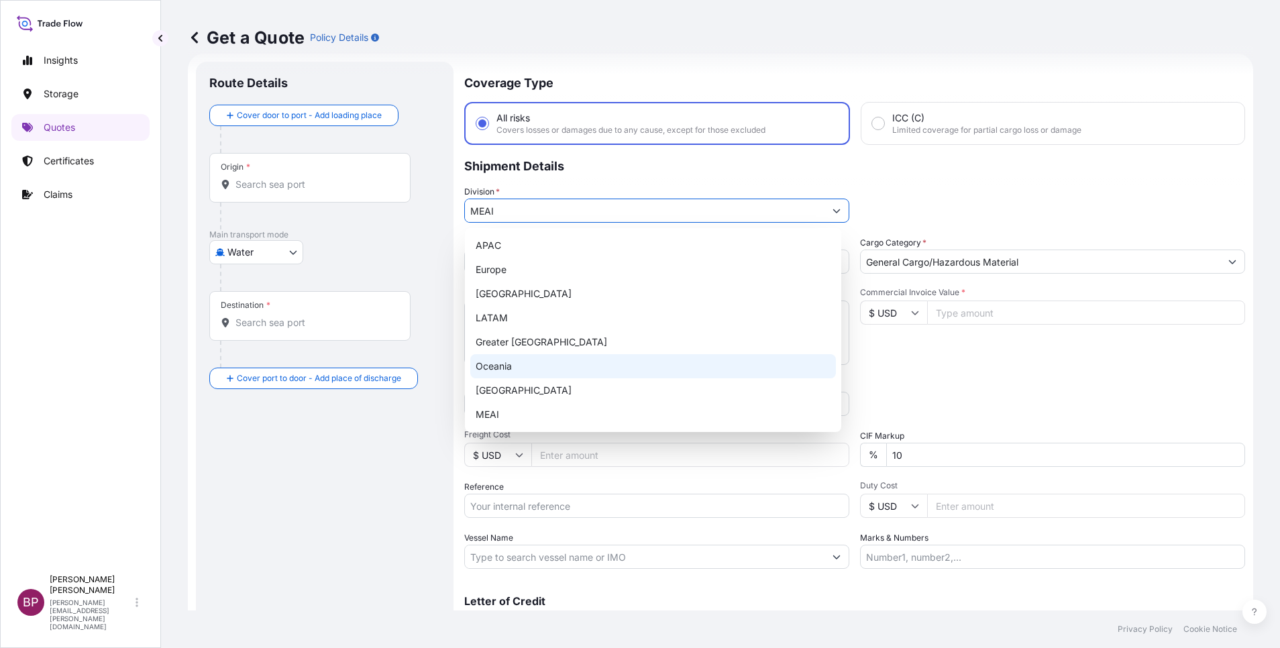
click at [1014, 357] on div "Commercial Invoice Value * $ USD" at bounding box center [1052, 326] width 385 height 78
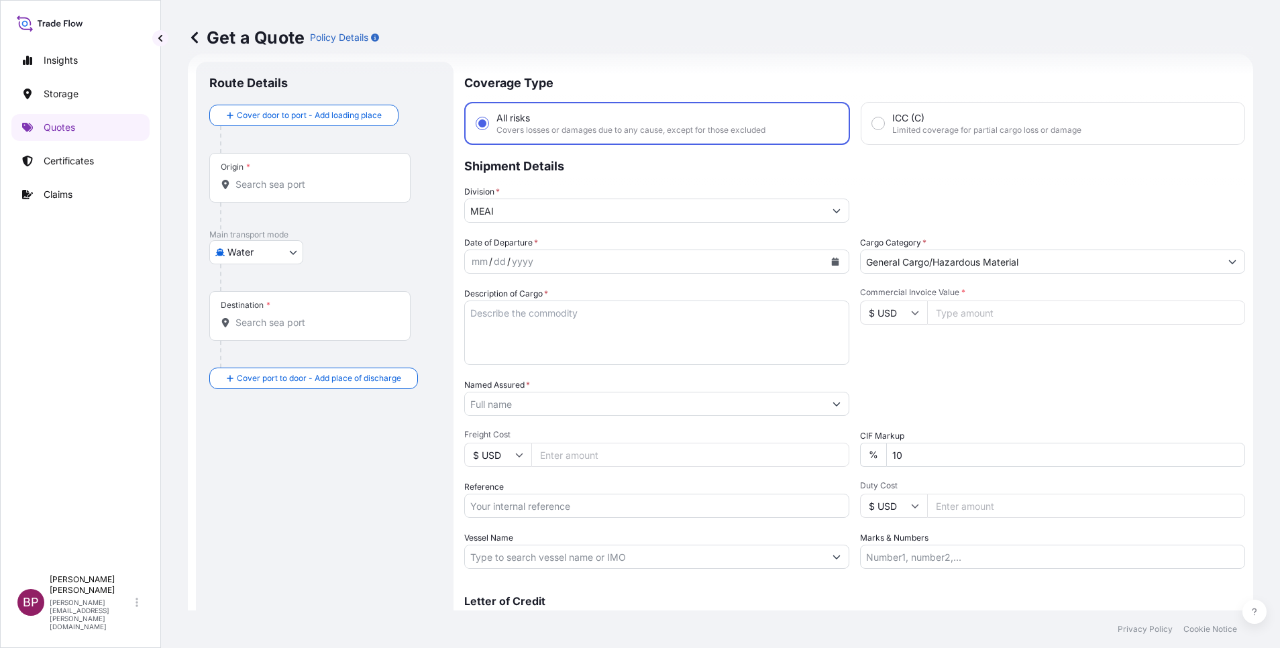
drag, startPoint x: 645, startPoint y: 342, endPoint x: 641, endPoint y: 335, distance: 7.3
click at [645, 335] on textarea "Description of Cargo *" at bounding box center [656, 333] width 385 height 64
paste textarea "Semi finished silver box1"
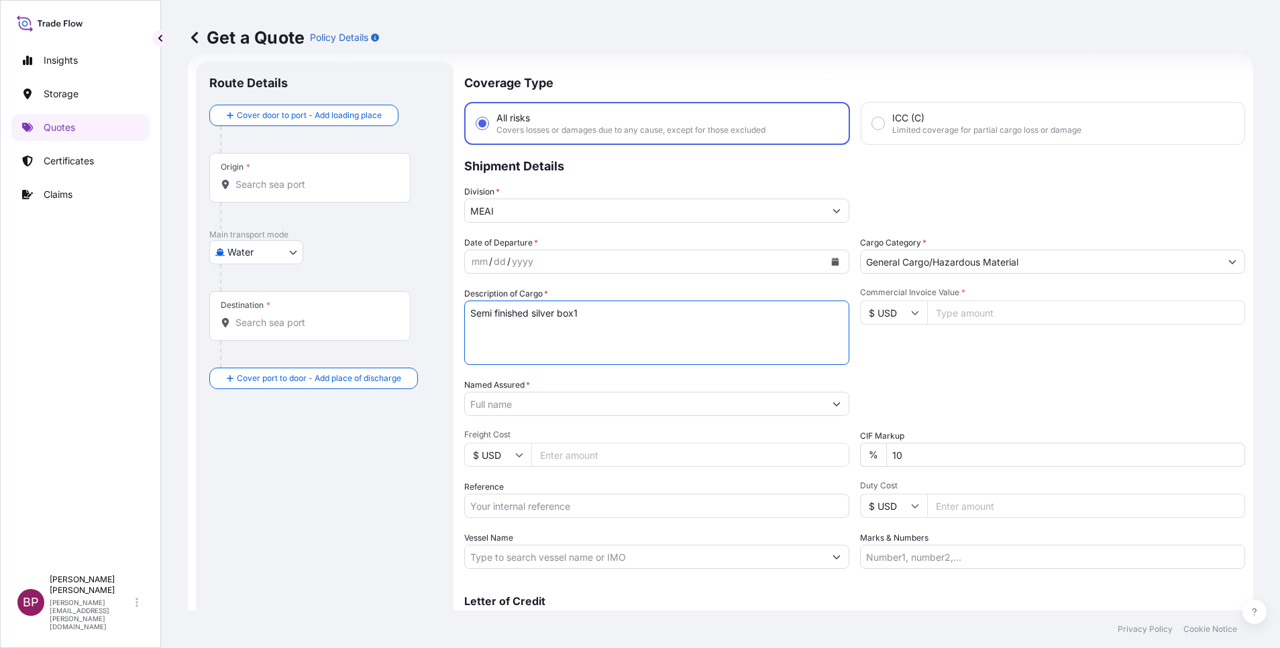
type textarea "Semi finished silver box1"
click at [978, 315] on input "Commercial Invoice Value *" at bounding box center [1086, 313] width 318 height 24
paste input "556906.20"
type input "556906.20"
click at [911, 313] on icon at bounding box center [915, 313] width 8 height 8
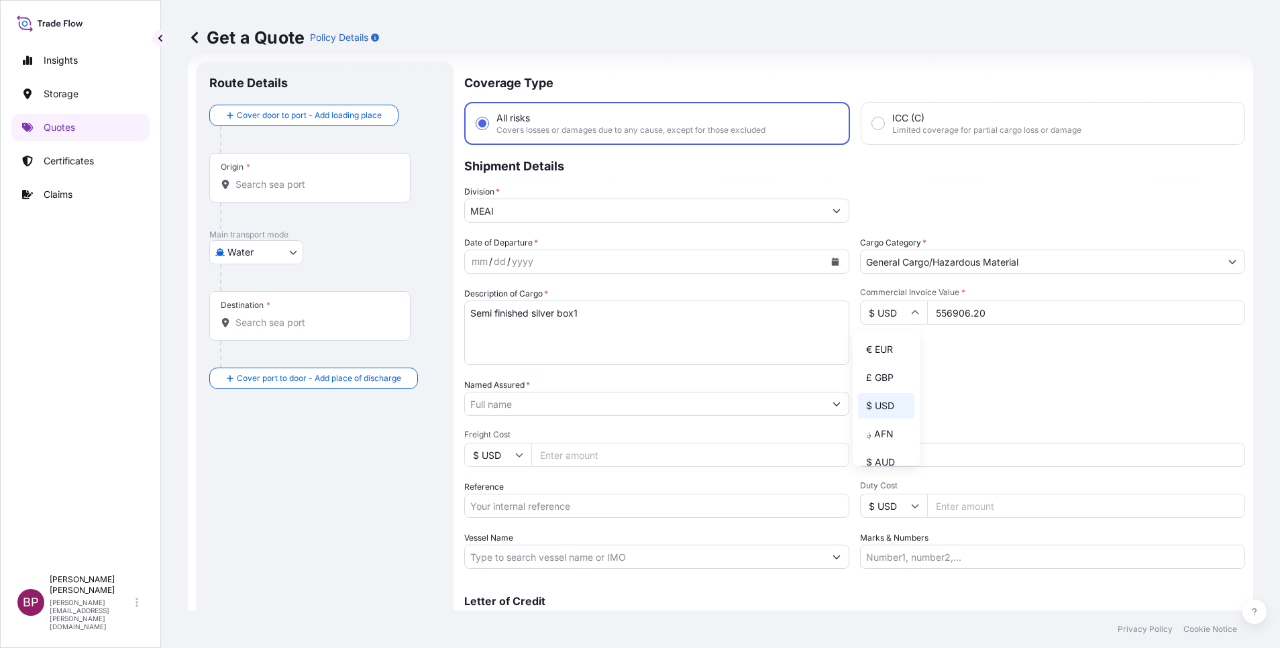
click at [885, 358] on div "€ EUR" at bounding box center [886, 349] width 56 height 25
type input "€ EUR"
drag, startPoint x: 910, startPoint y: 455, endPoint x: 625, endPoint y: 443, distance: 286.1
click at [637, 445] on div "Date of Departure * mm / dd / yyyy Cargo Category * General Cargo/Hazardous Mat…" at bounding box center [854, 402] width 781 height 333
type input "0"
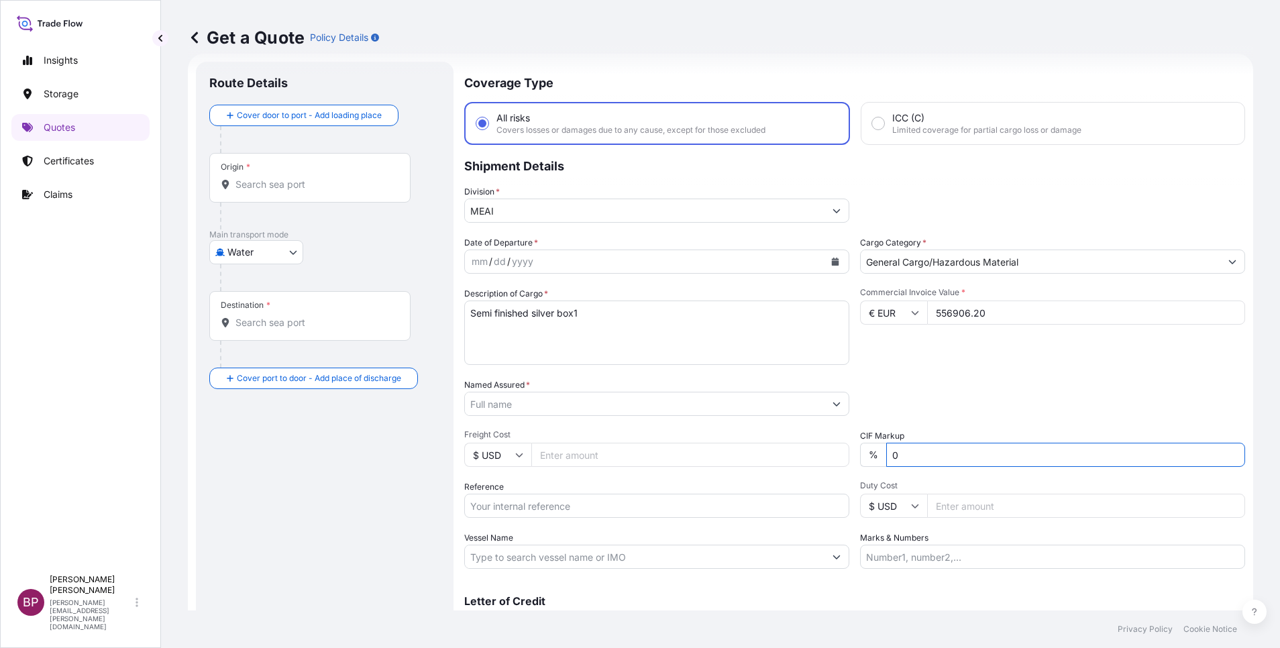
click at [595, 403] on input "Named Assured *" at bounding box center [645, 404] width 360 height 24
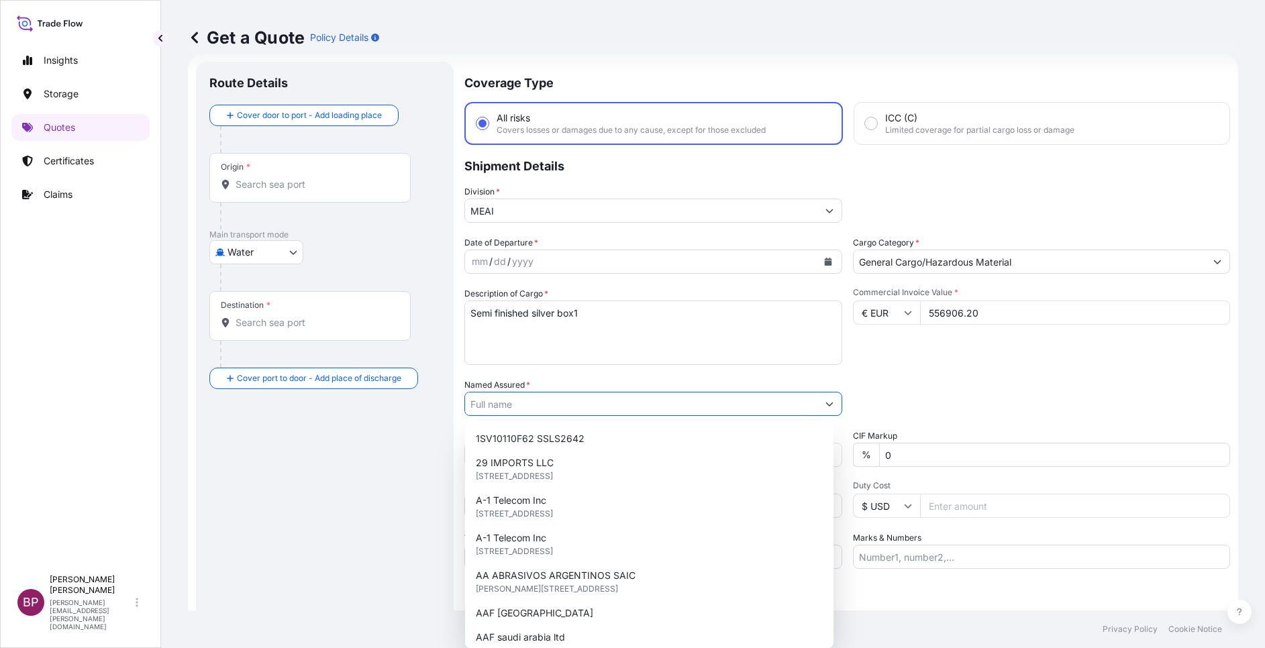
paste input "Al Obeikan AGC for Glass LLC"
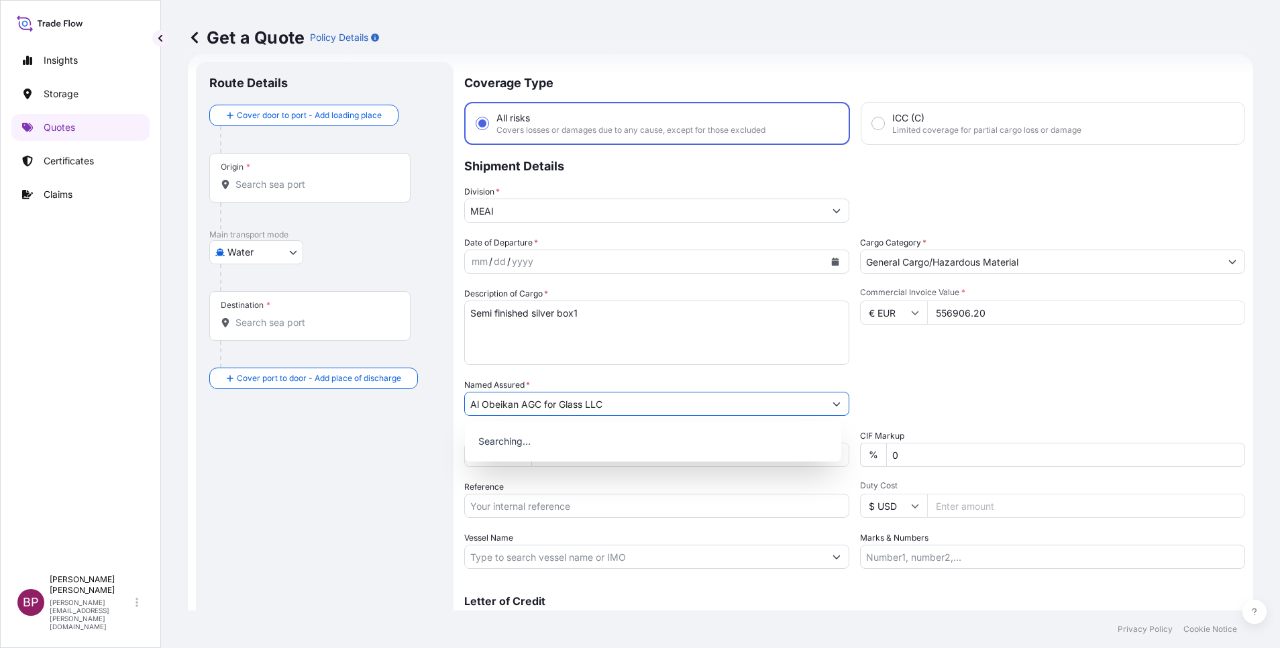
type input "Al Obeikan AGC for Glass LLC"
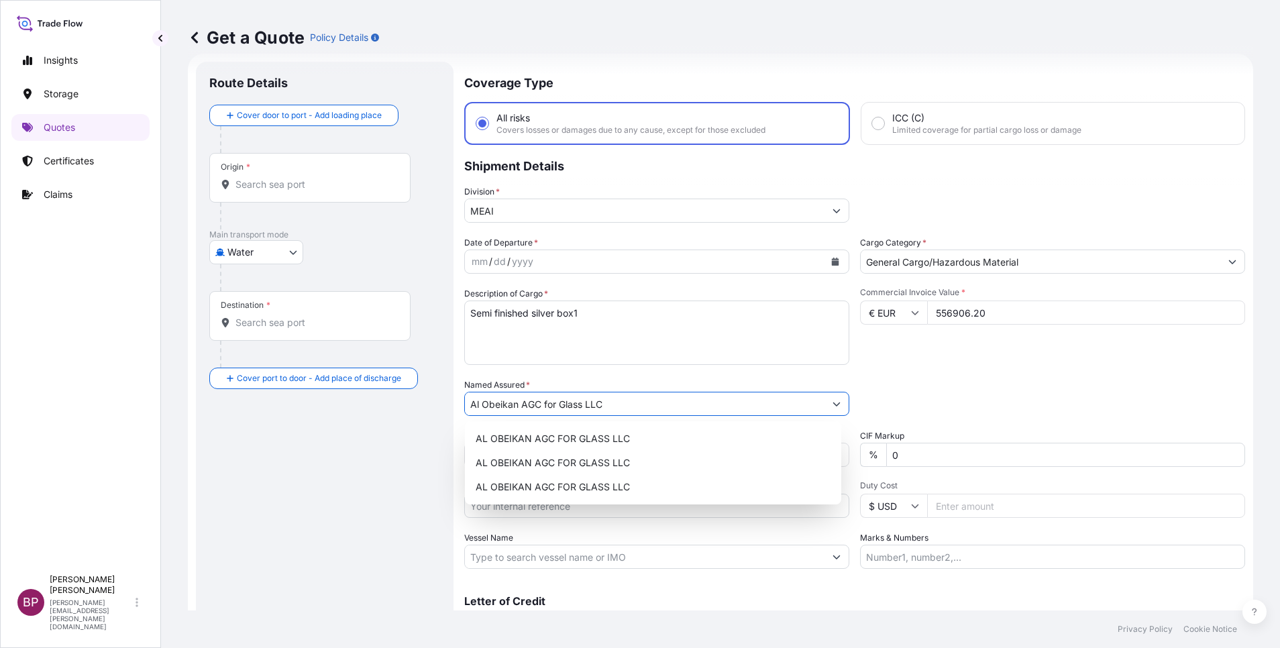
click at [832, 261] on icon "Calendar" at bounding box center [835, 262] width 7 height 8
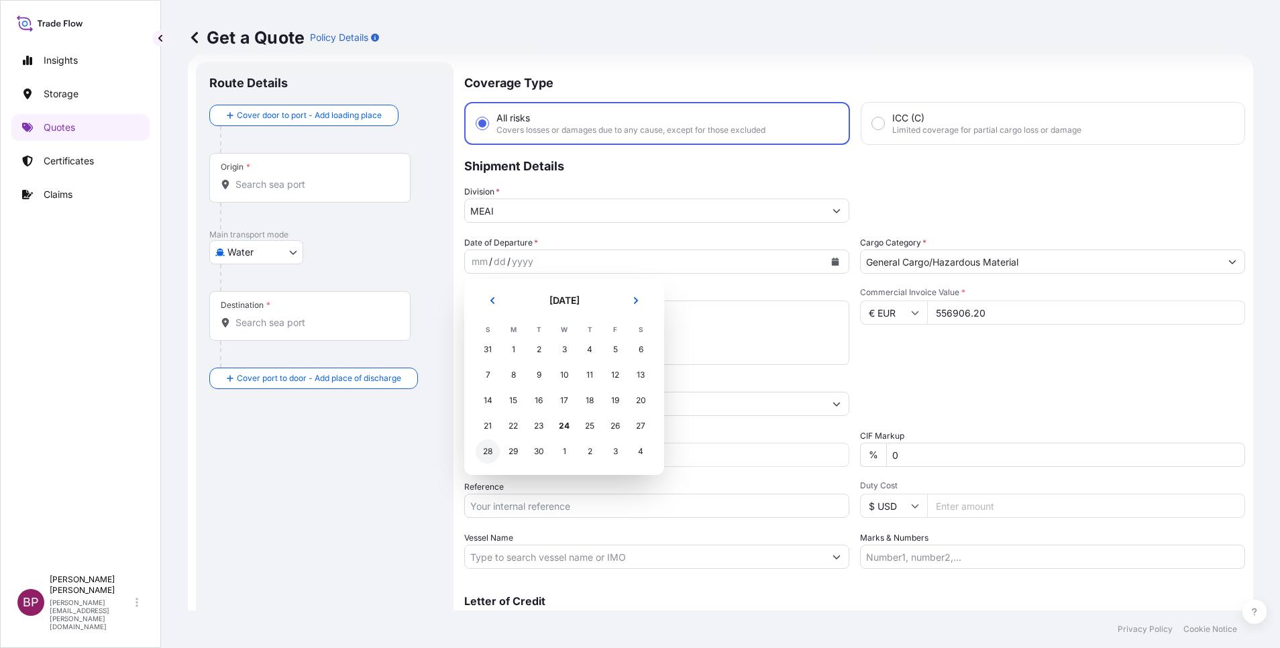
click at [486, 452] on div "28" at bounding box center [488, 451] width 24 height 24
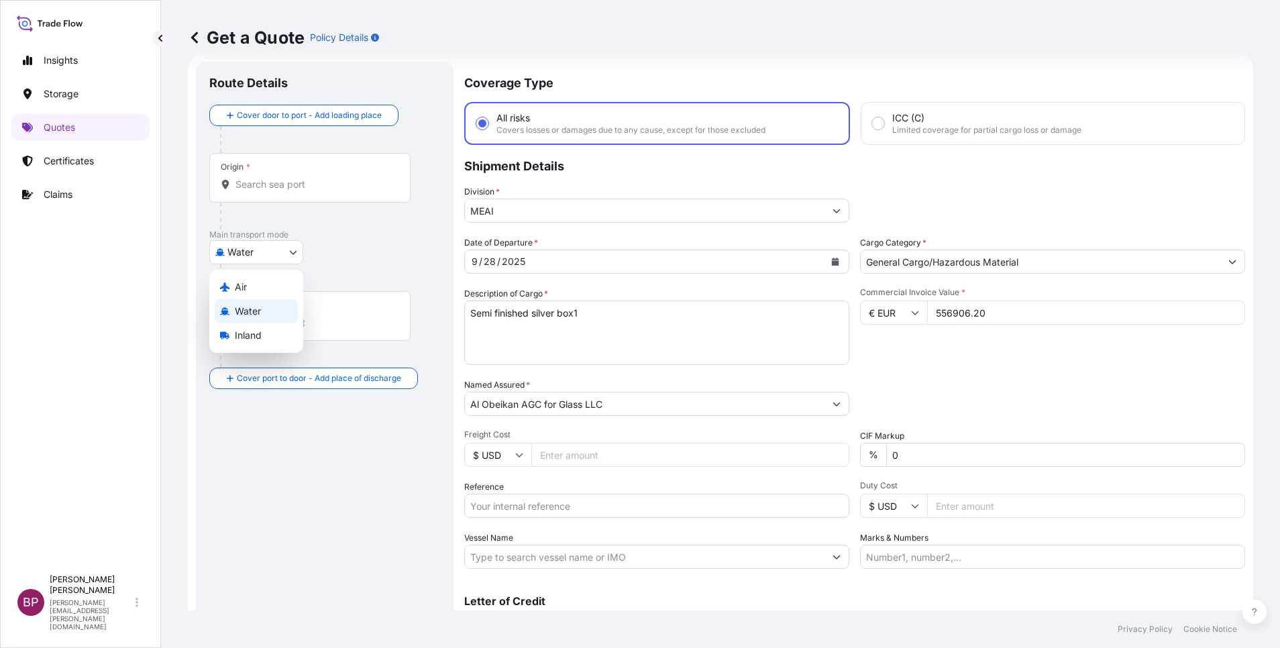
click at [293, 252] on body "3 options available. Selected Date: [DATE] Insights Storage Quotes Certificates…" at bounding box center [640, 324] width 1280 height 648
click at [256, 288] on div "Air" at bounding box center [256, 287] width 83 height 24
select select "Air"
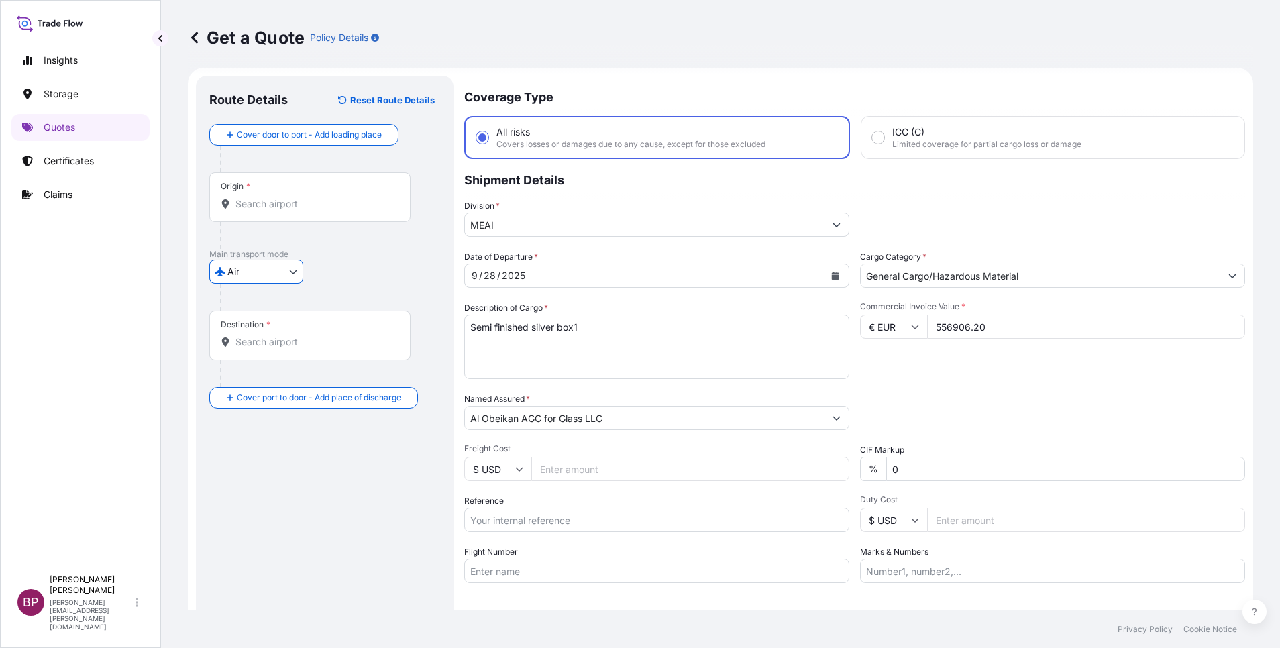
scroll to position [0, 0]
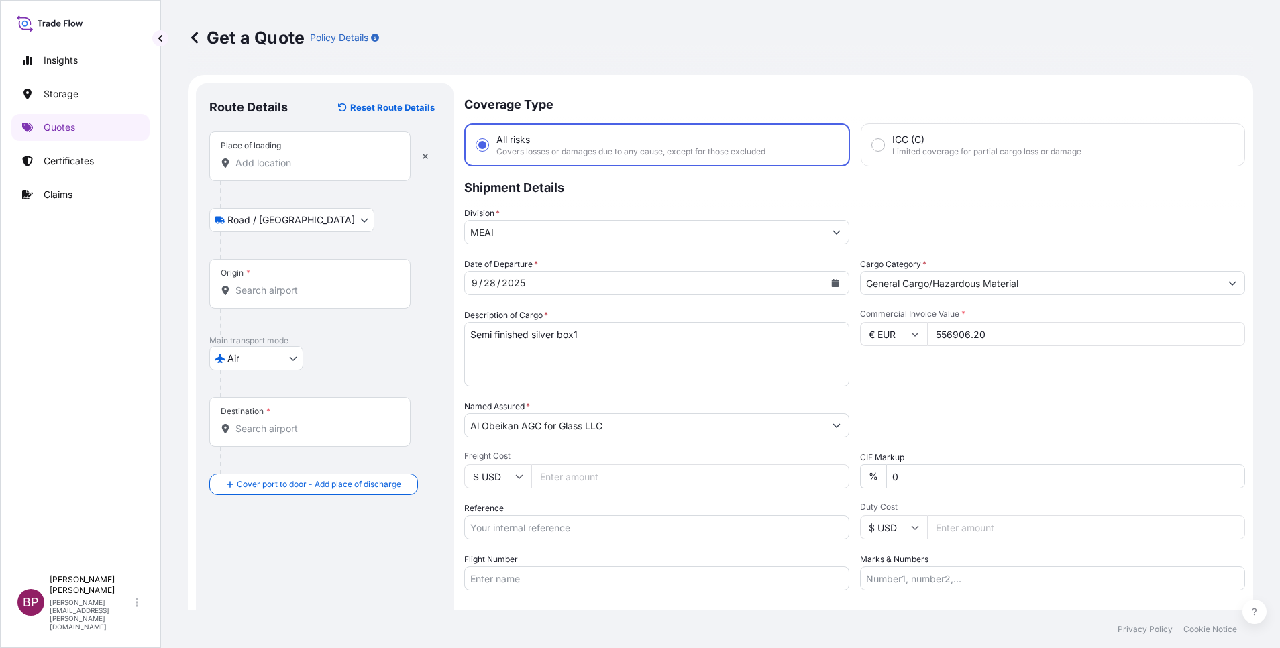
click at [288, 168] on input "Place of loading" at bounding box center [315, 162] width 158 height 13
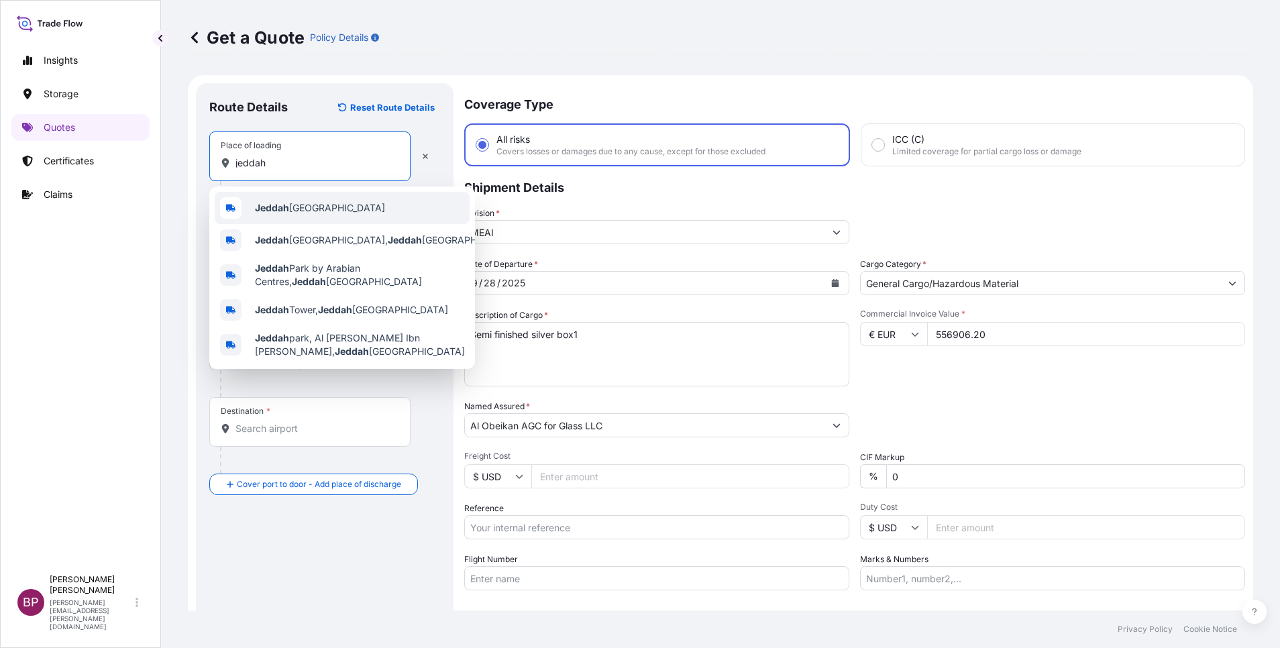
click at [304, 209] on span "Jeddah [GEOGRAPHIC_DATA]" at bounding box center [320, 207] width 130 height 13
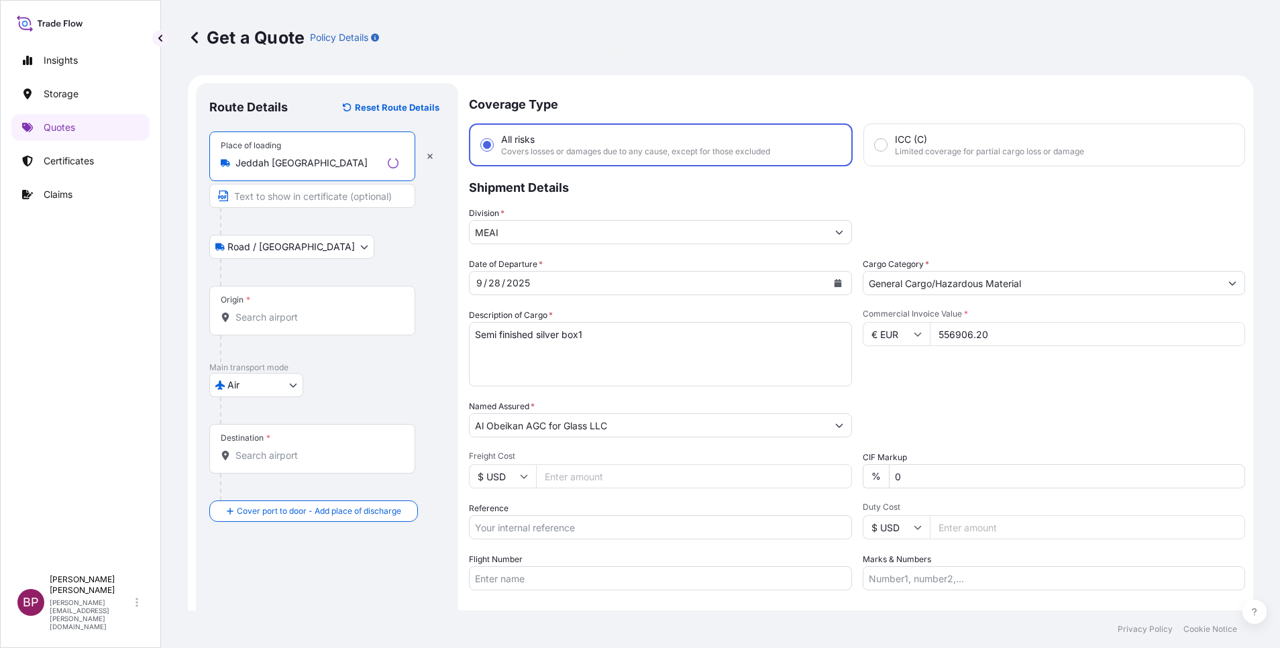
type input "Jeddah [GEOGRAPHIC_DATA]"
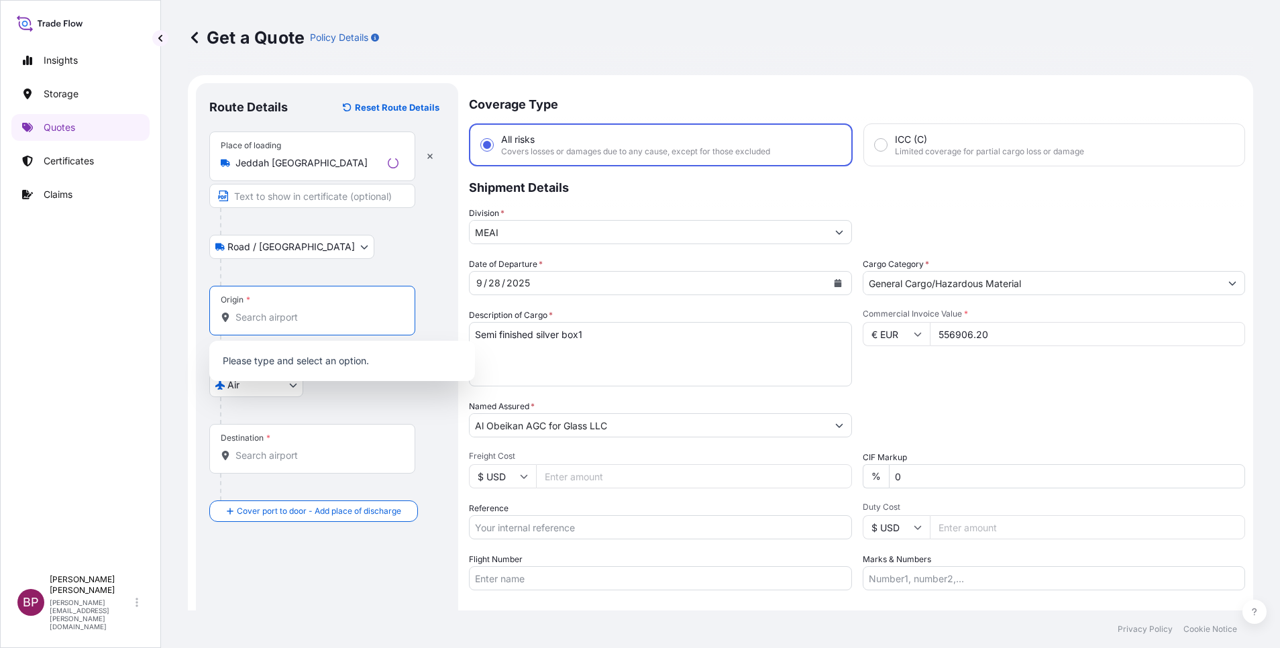
click at [294, 312] on input "Origin *" at bounding box center [317, 317] width 163 height 13
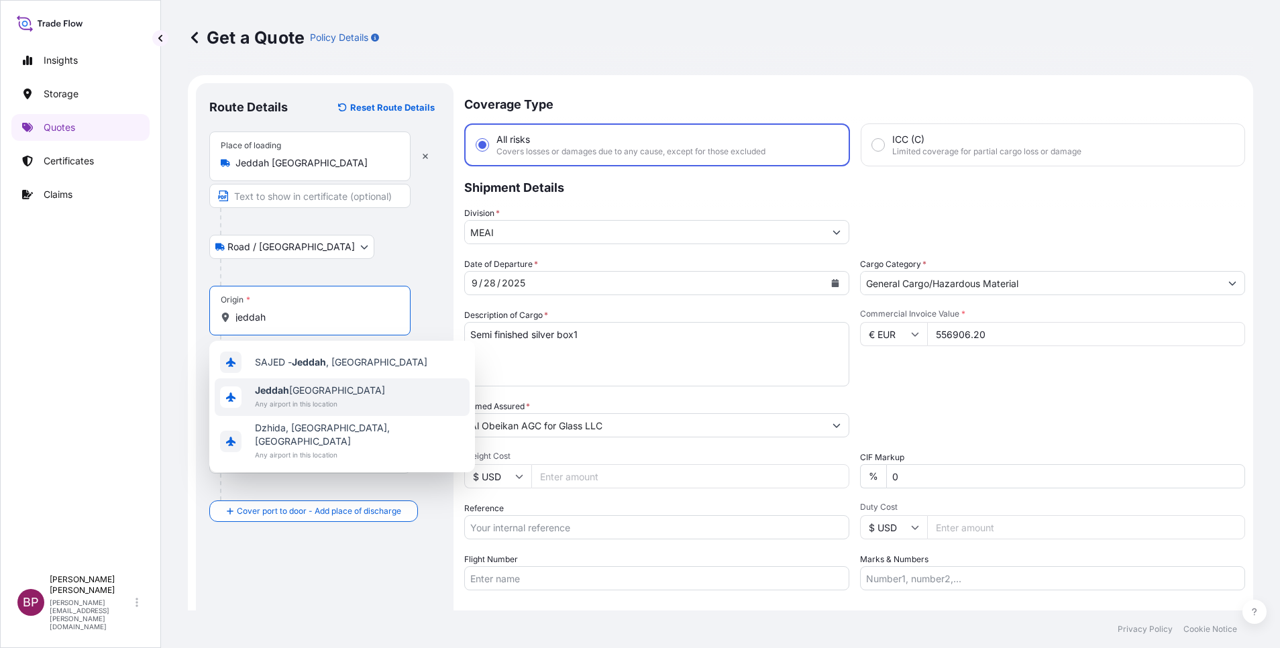
click at [313, 401] on span "Any airport in this location" at bounding box center [320, 403] width 130 height 13
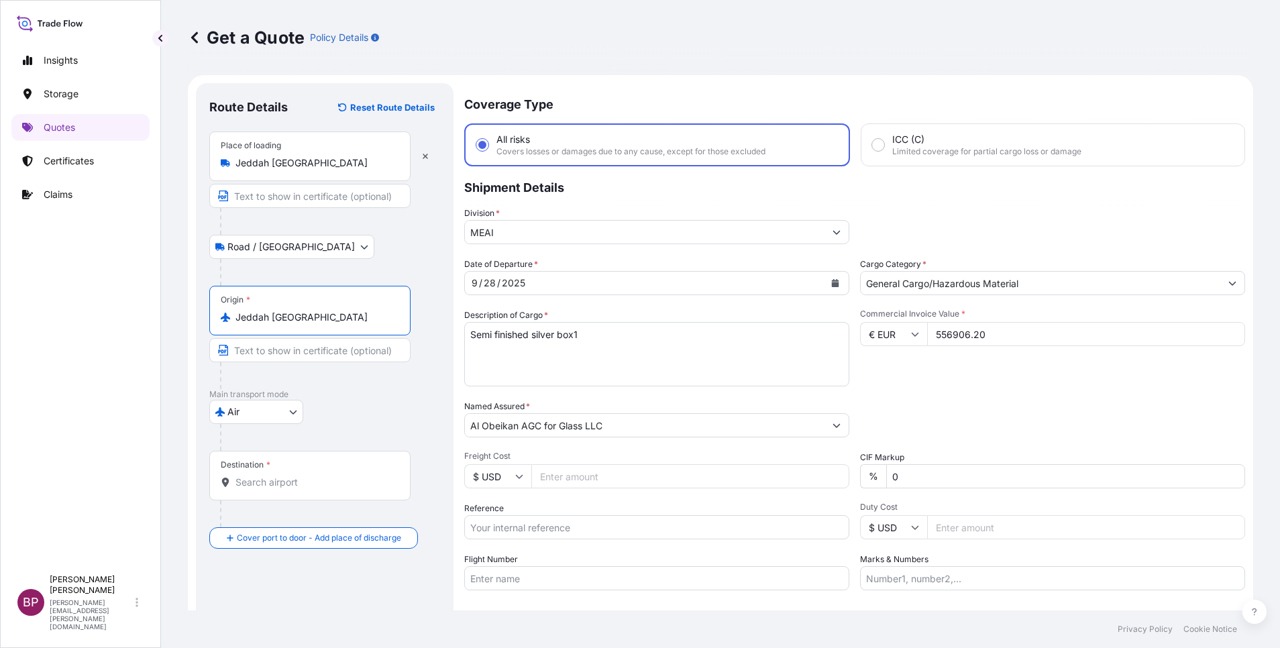
type input "Jeddah [GEOGRAPHIC_DATA]"
click at [282, 480] on input "Destination *" at bounding box center [315, 482] width 158 height 13
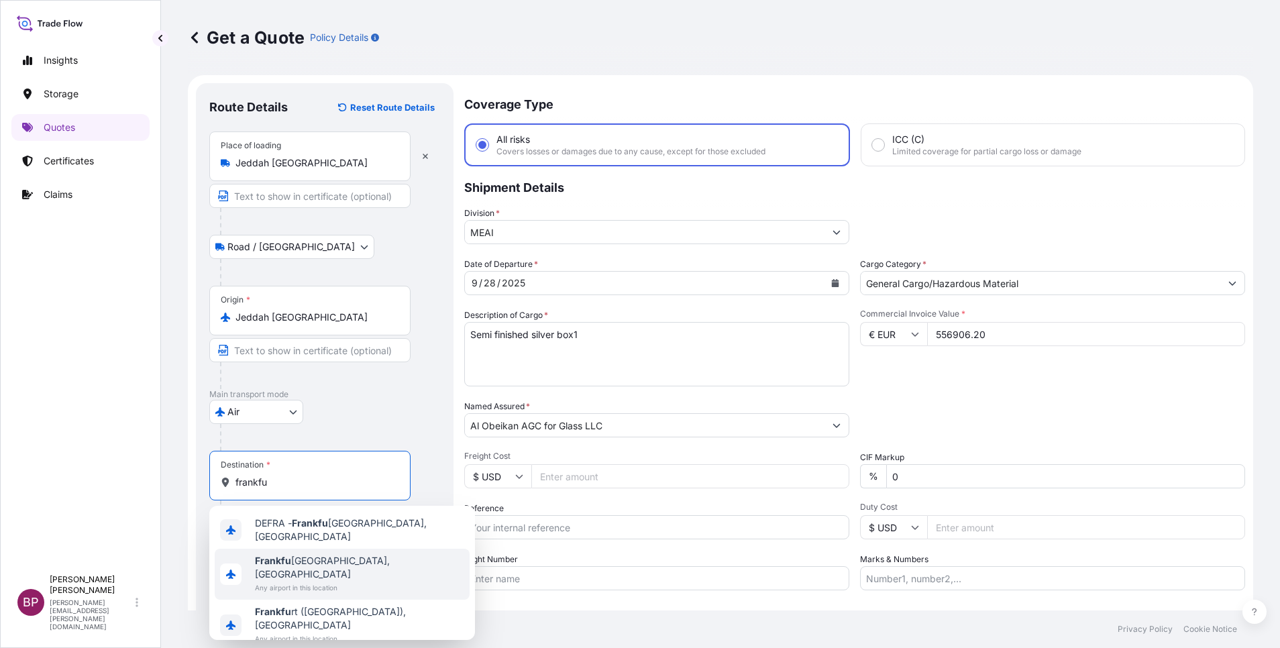
click at [336, 560] on span "[GEOGRAPHIC_DATA], [GEOGRAPHIC_DATA]" at bounding box center [359, 567] width 209 height 27
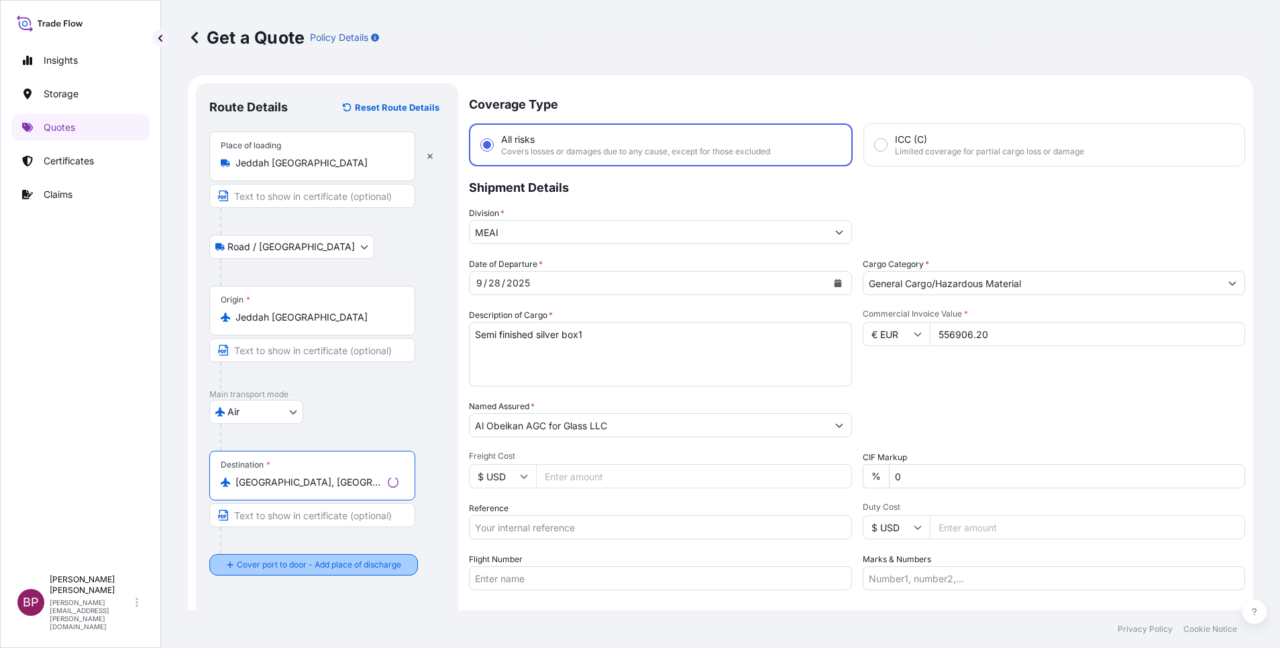
type input "[GEOGRAPHIC_DATA], [GEOGRAPHIC_DATA]"
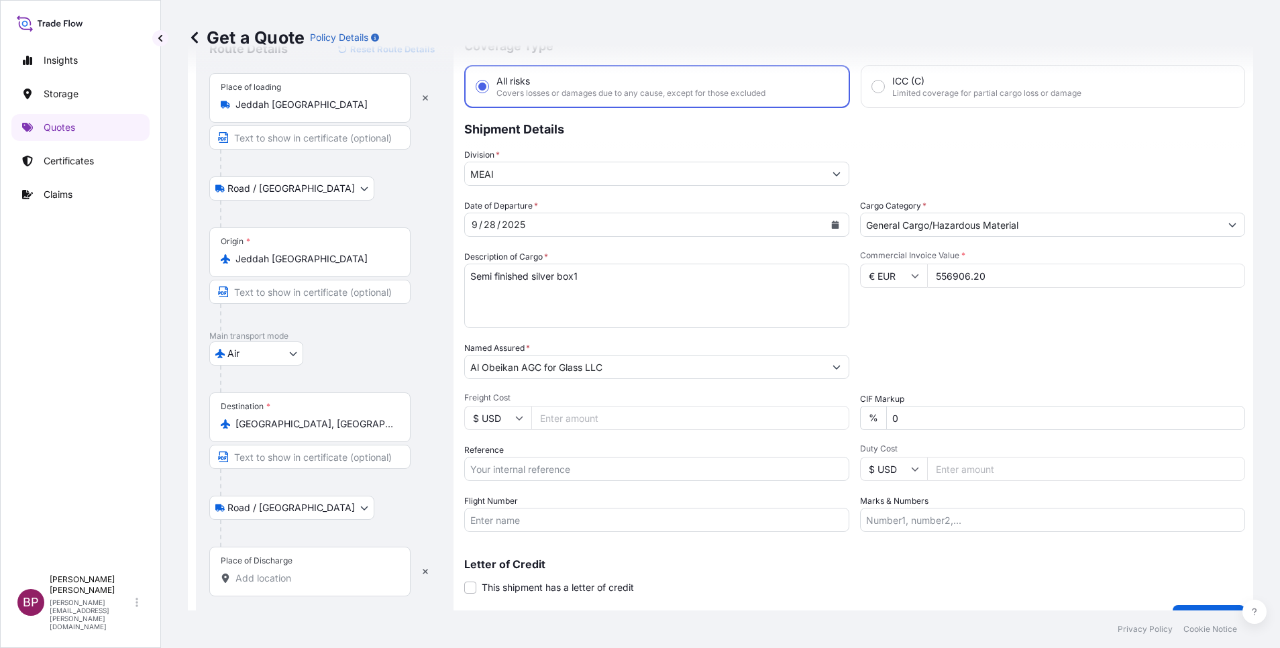
scroll to position [88, 0]
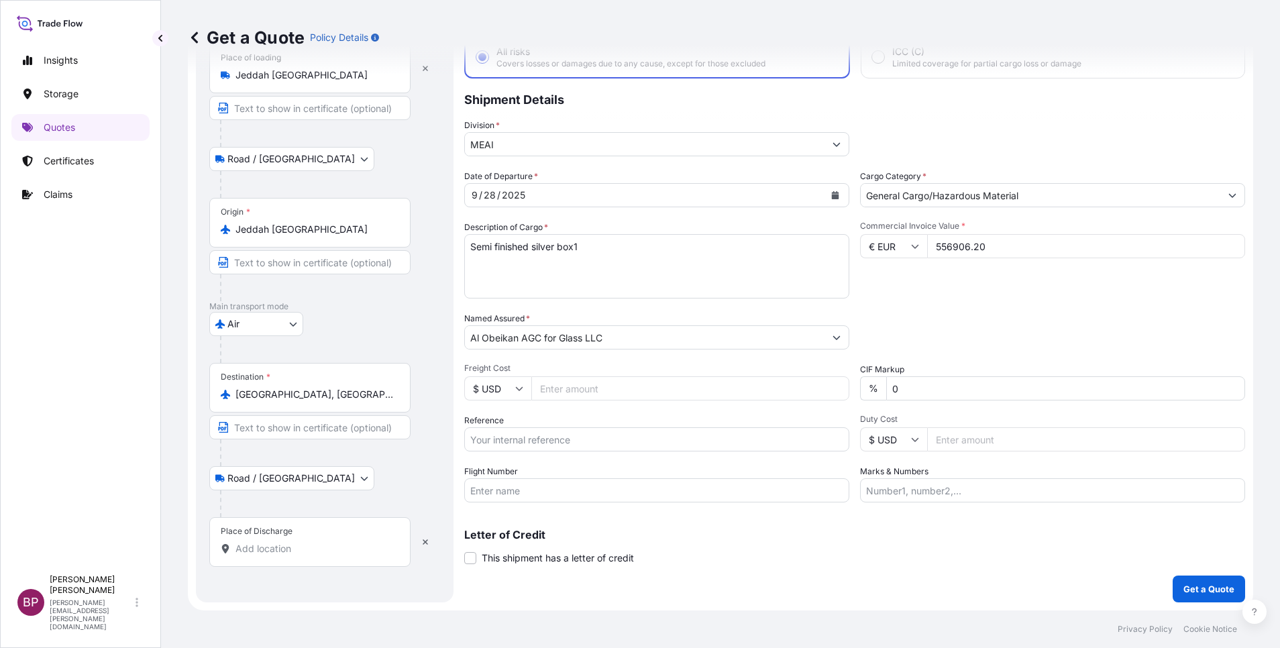
click at [321, 547] on input "Place of Discharge" at bounding box center [315, 548] width 158 height 13
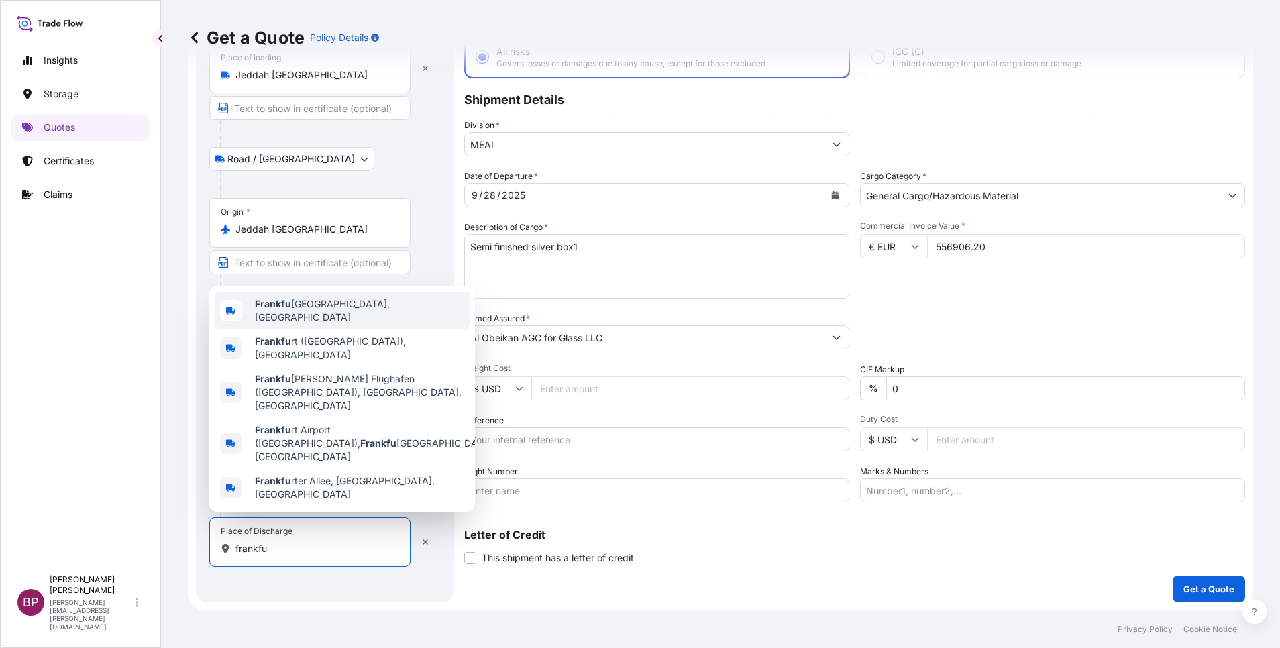
click at [327, 324] on span "[GEOGRAPHIC_DATA], [GEOGRAPHIC_DATA]" at bounding box center [359, 310] width 209 height 27
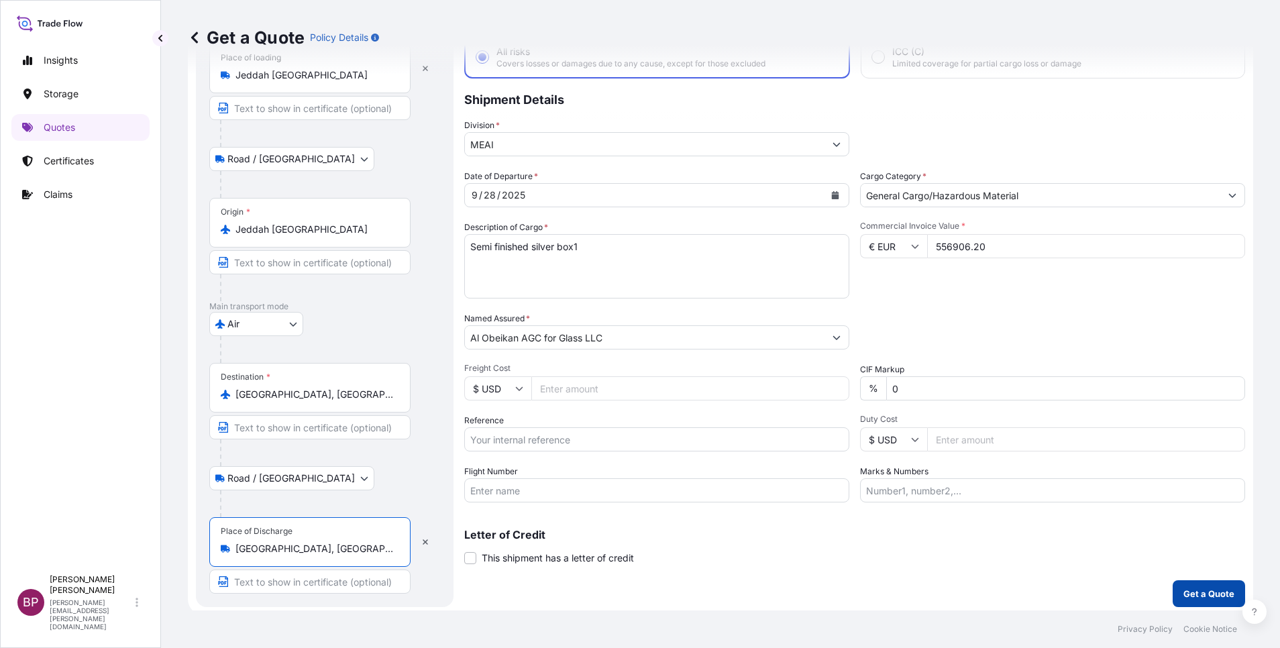
type input "[GEOGRAPHIC_DATA], [GEOGRAPHIC_DATA]"
click at [1192, 596] on p "Get a Quote" at bounding box center [1209, 593] width 51 height 13
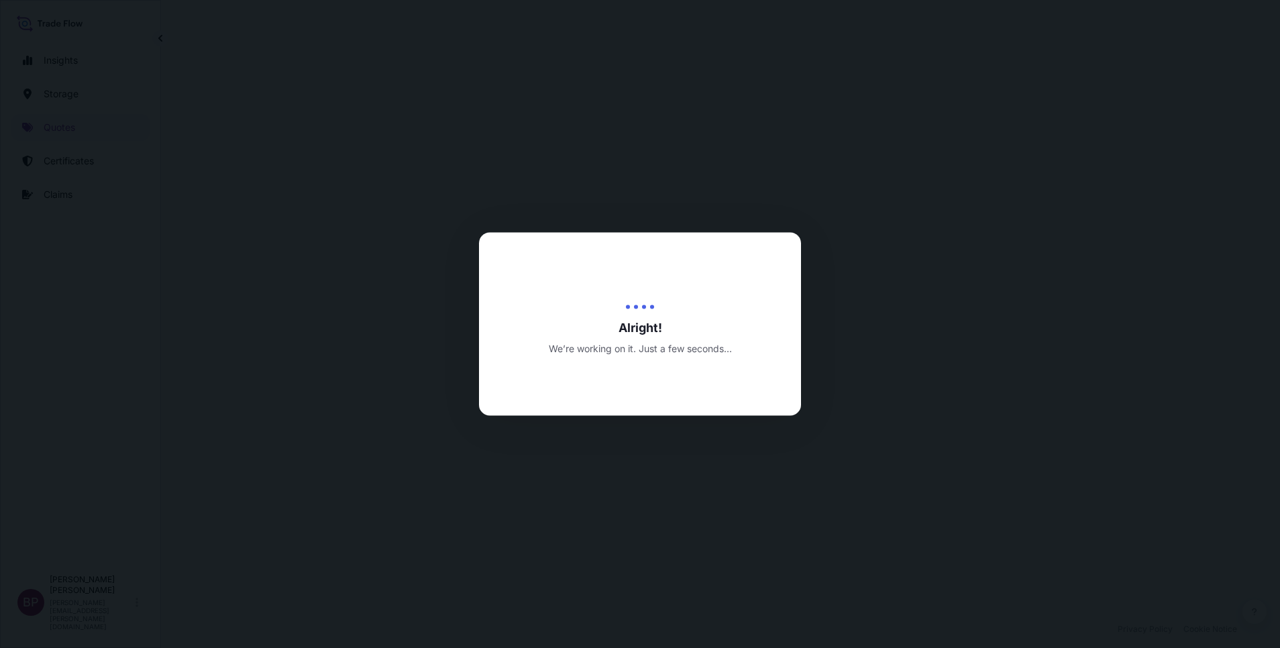
select select "Road / [GEOGRAPHIC_DATA]"
select select "Air"
select select "Road / [GEOGRAPHIC_DATA]"
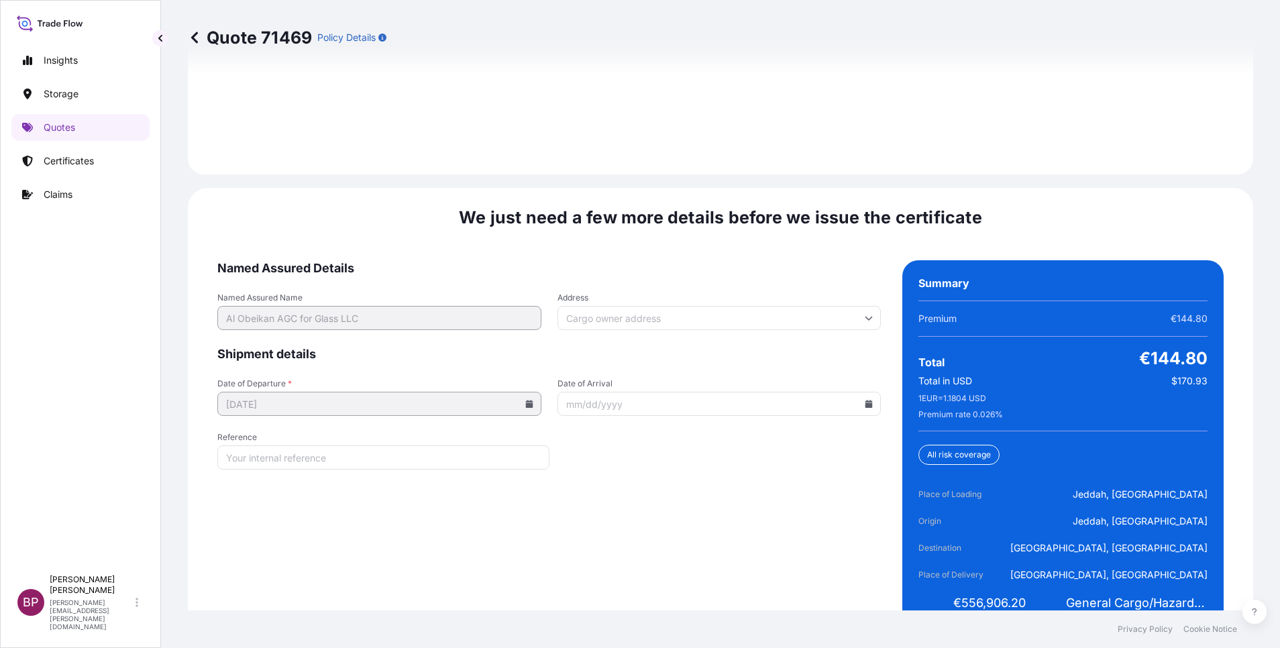
scroll to position [2058, 0]
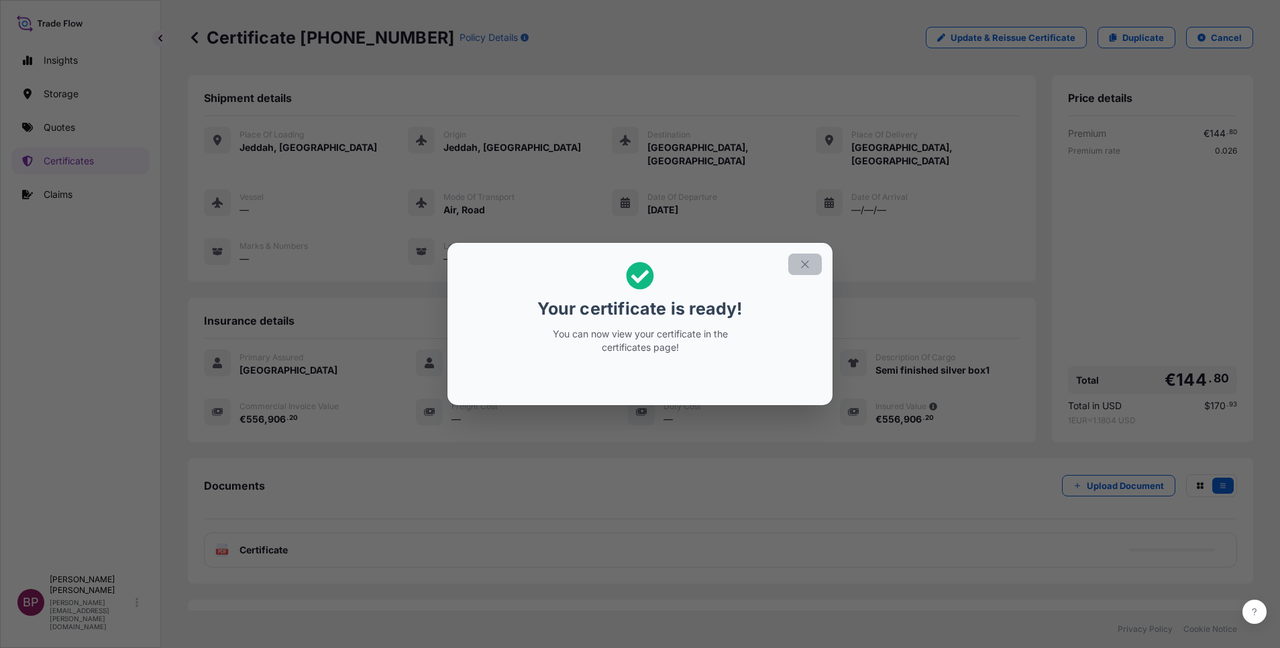
click at [806, 268] on icon "button" at bounding box center [805, 264] width 12 height 12
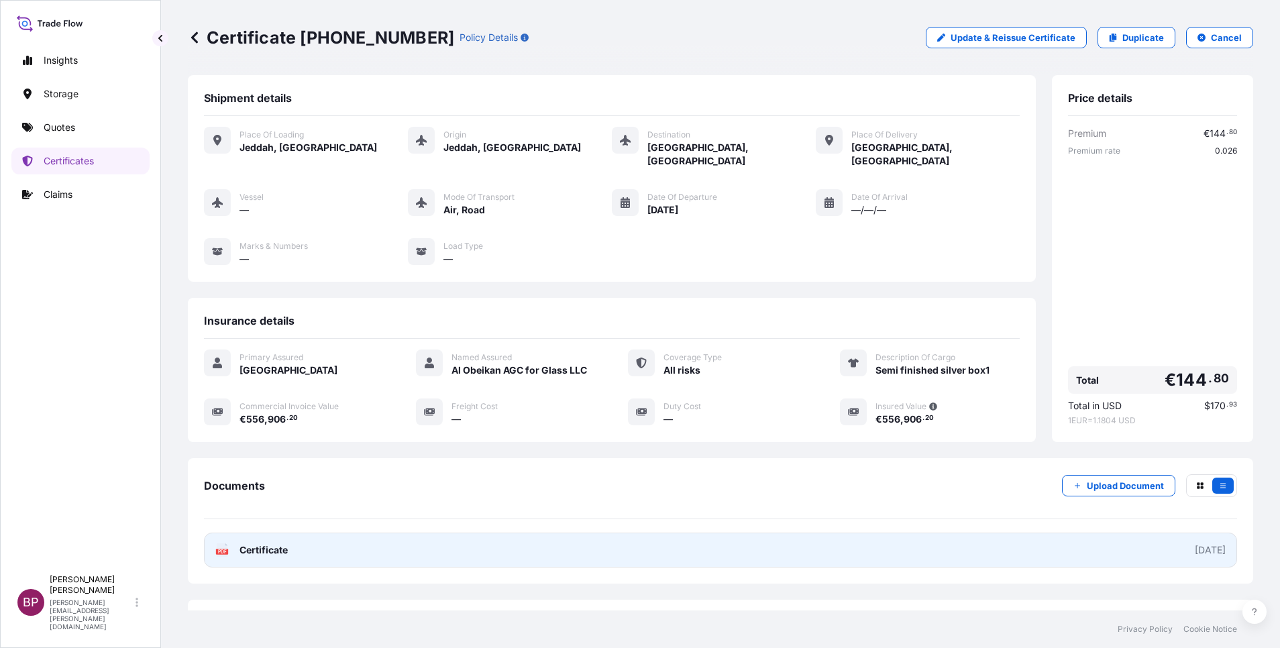
click at [276, 543] on span "Certificate" at bounding box center [264, 549] width 48 height 13
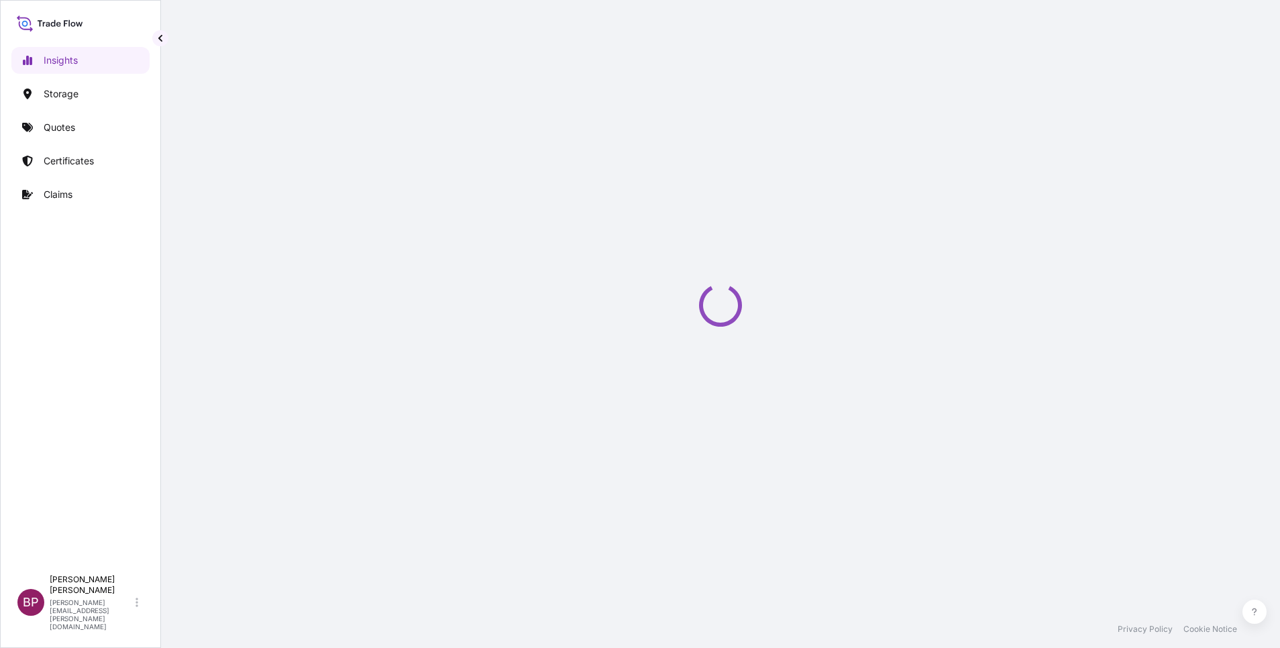
select select "2025"
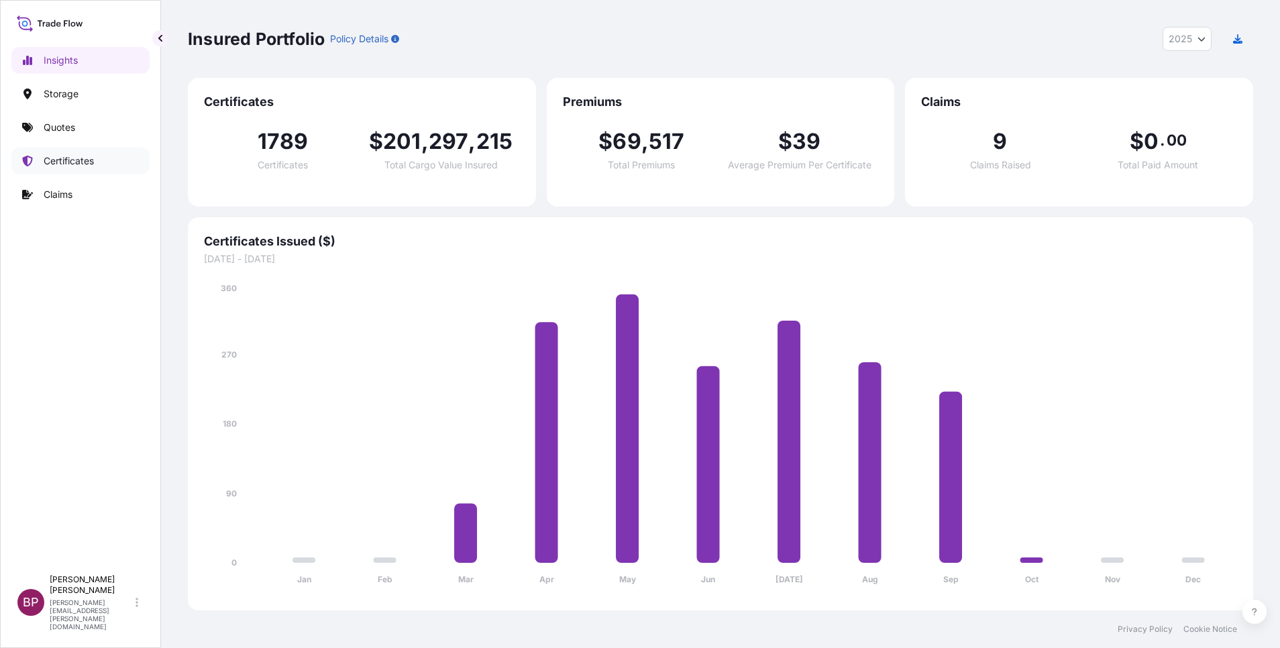
click at [76, 151] on link "Certificates" at bounding box center [80, 161] width 138 height 27
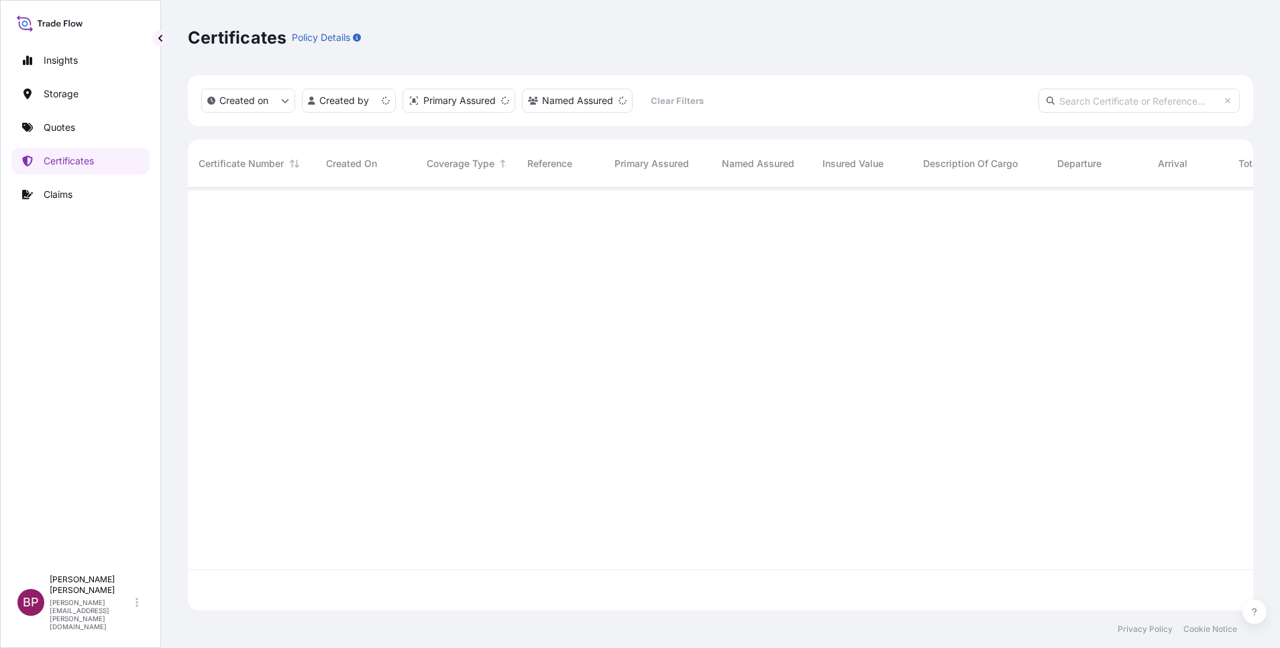
scroll to position [415, 1050]
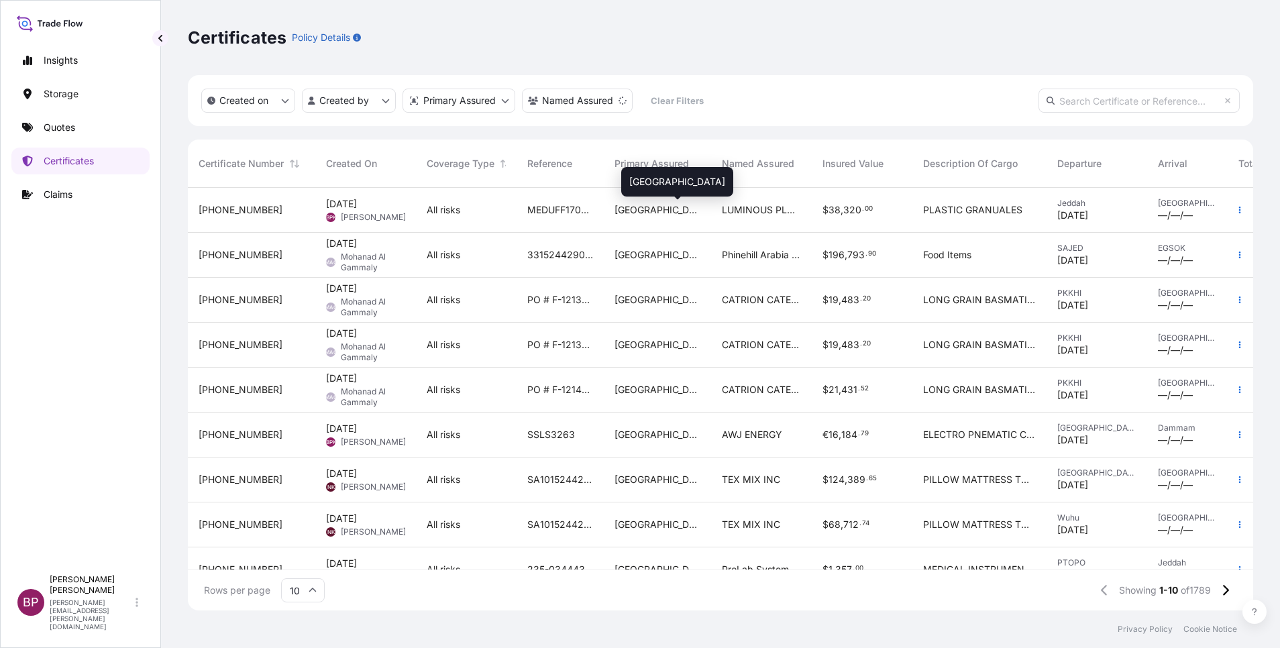
click at [625, 215] on span "[GEOGRAPHIC_DATA]" at bounding box center [658, 209] width 86 height 13
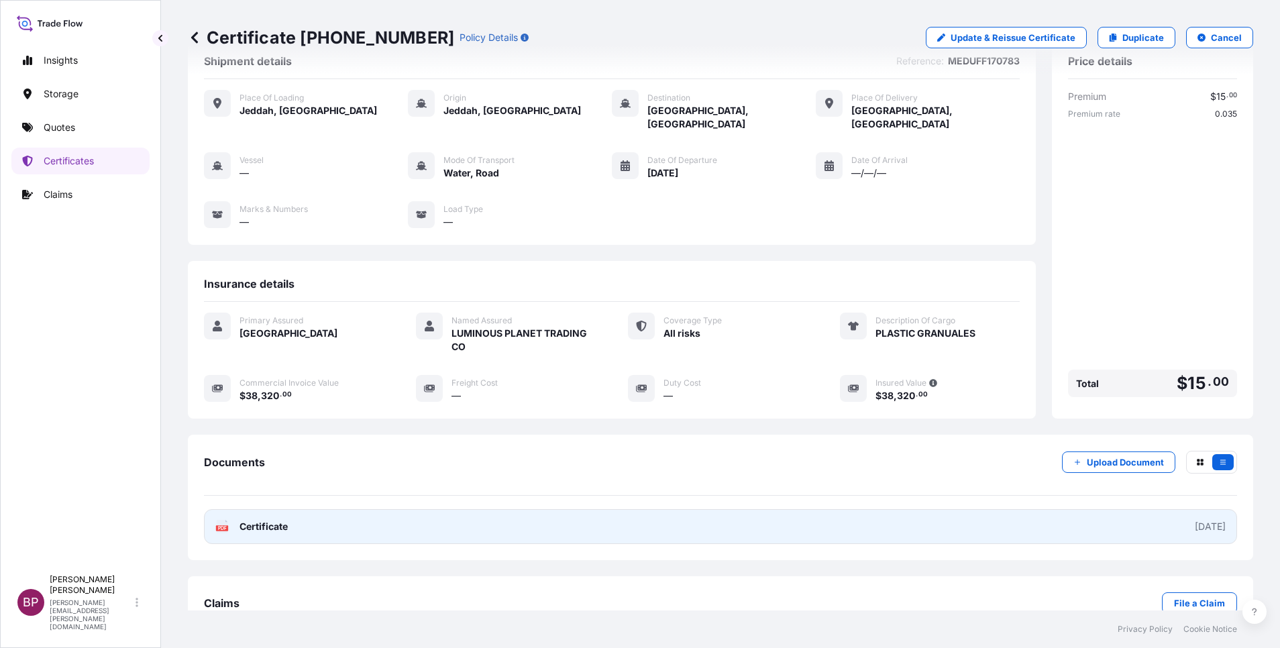
scroll to position [57, 0]
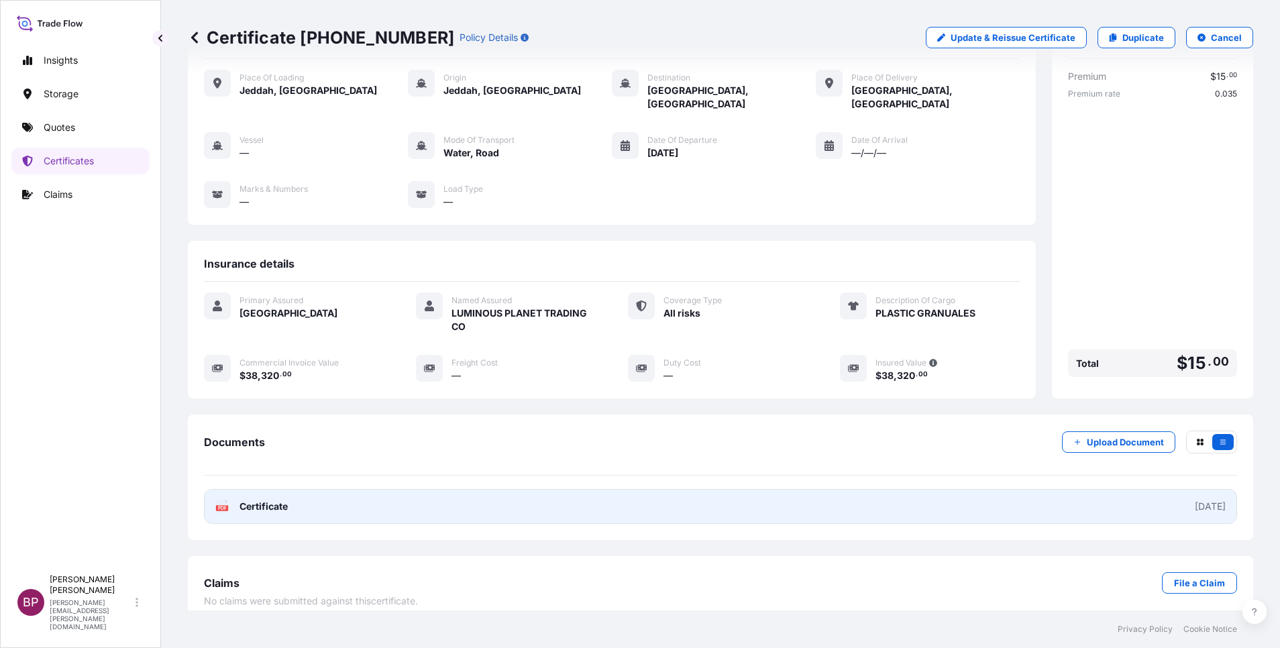
click at [269, 500] on span "Certificate" at bounding box center [264, 506] width 48 height 13
